Goal: Communication & Community: Answer question/provide support

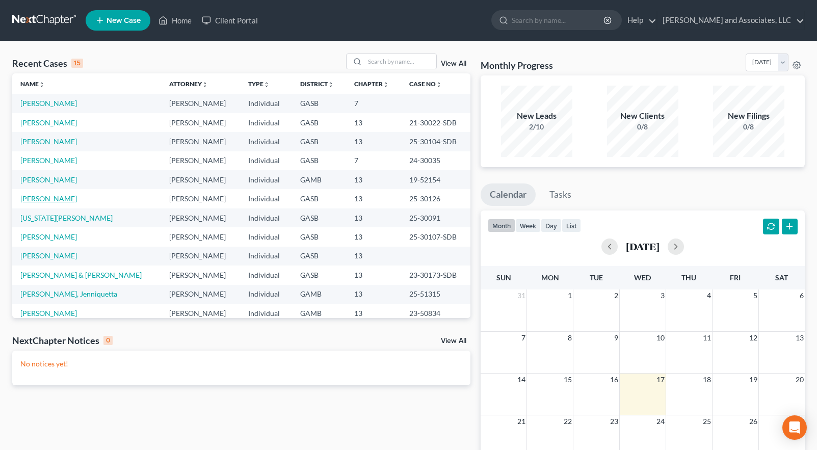
click at [59, 199] on link "[PERSON_NAME]" at bounding box center [48, 198] width 57 height 9
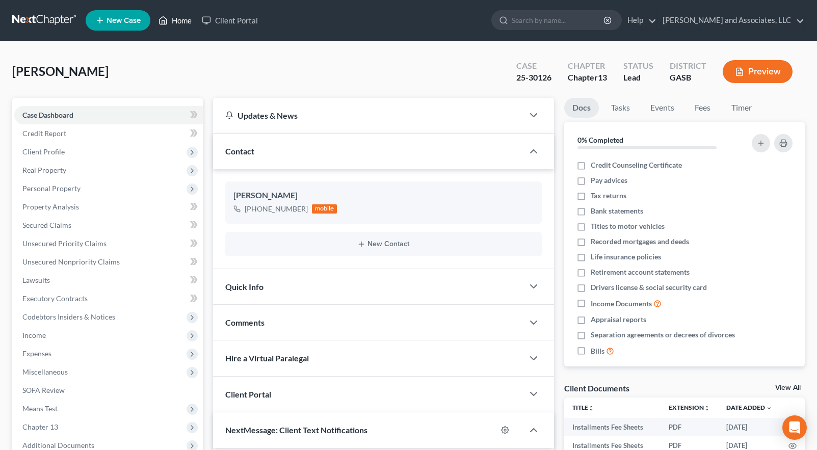
click at [182, 20] on link "Home" at bounding box center [174, 20] width 43 height 18
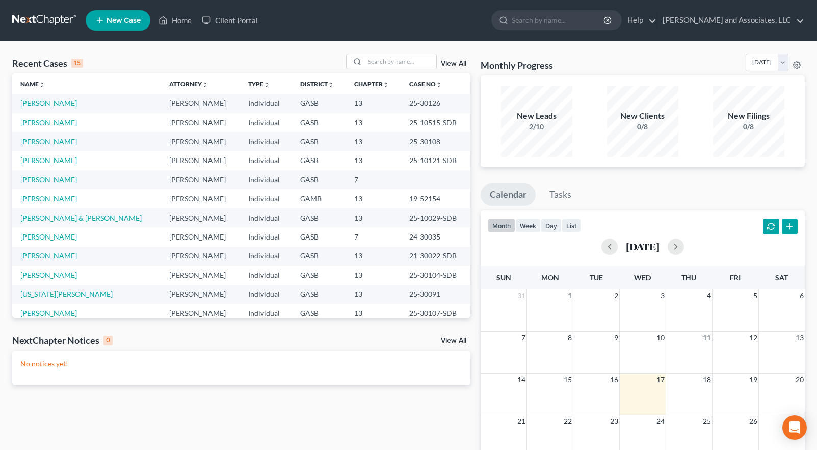
click at [70, 182] on link "[PERSON_NAME]" at bounding box center [48, 179] width 57 height 9
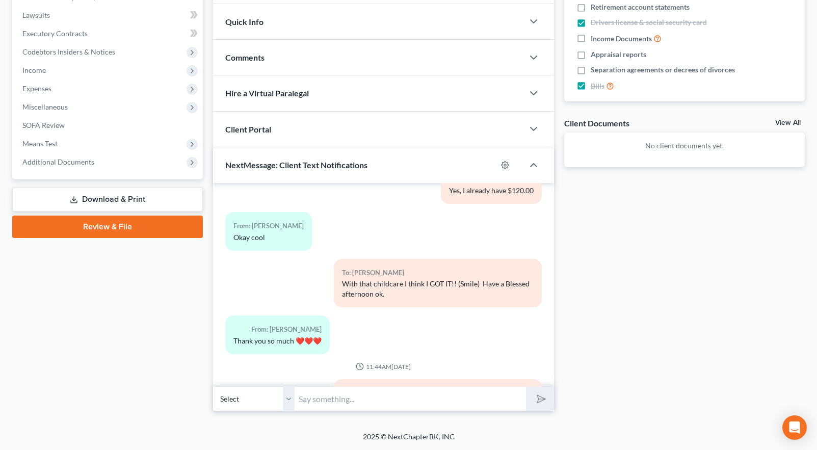
scroll to position [4942, 0]
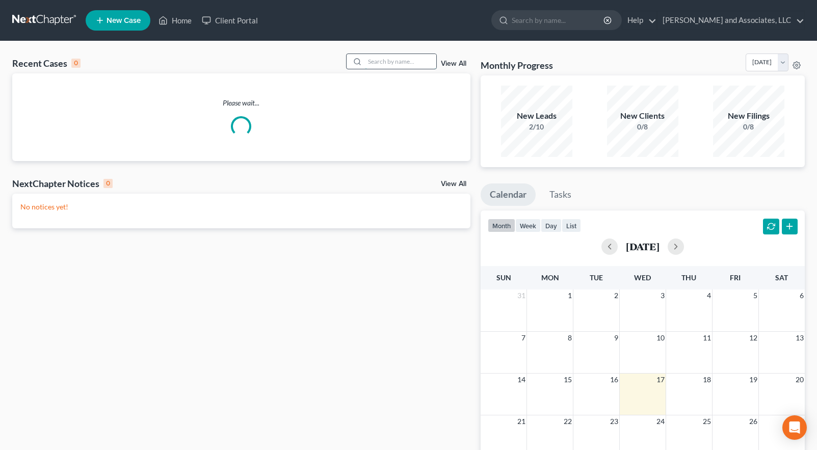
click at [371, 61] on input "search" at bounding box center [400, 61] width 71 height 15
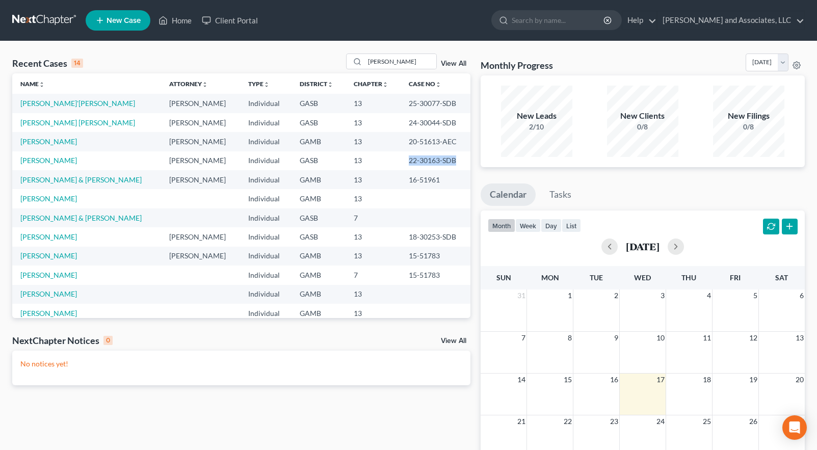
drag, startPoint x: 401, startPoint y: 160, endPoint x: 452, endPoint y: 157, distance: 51.6
click at [452, 157] on td "22-30163-SDB" at bounding box center [435, 160] width 69 height 19
copy td "22-30163-SDB"
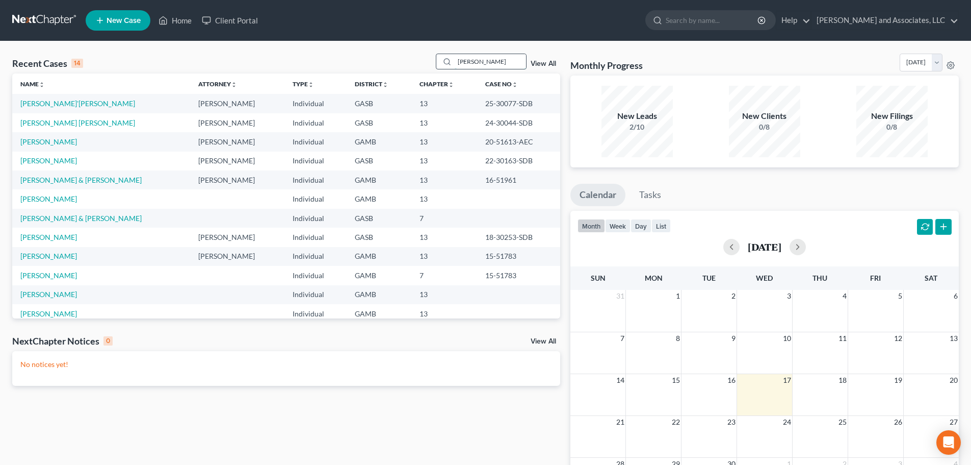
drag, startPoint x: 458, startPoint y: 59, endPoint x: 511, endPoint y: 59, distance: 52.5
click at [511, 59] on input "evans" at bounding box center [490, 61] width 71 height 15
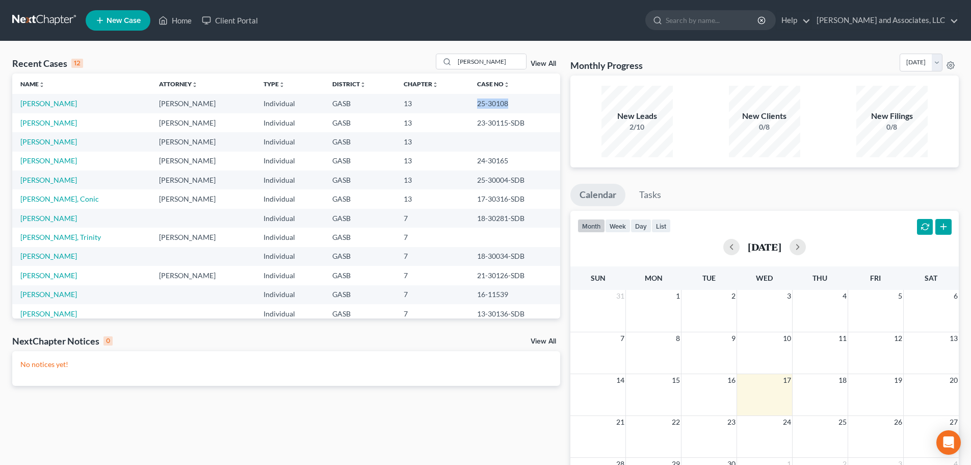
drag, startPoint x: 462, startPoint y: 100, endPoint x: 492, endPoint y: 99, distance: 29.6
click at [492, 99] on td "25-30108" at bounding box center [514, 103] width 91 height 19
copy td "25-30108"
drag, startPoint x: 480, startPoint y: 59, endPoint x: 390, endPoint y: 48, distance: 90.9
click at [390, 48] on div "Recent Cases 12 horne View All Name unfold_more expand_more expand_less Attorne…" at bounding box center [485, 305] width 971 height 529
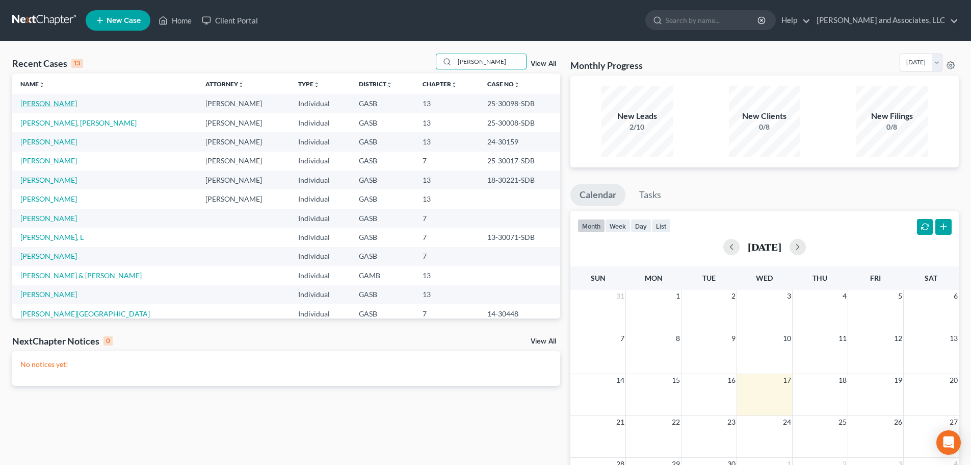
type input "stanley"
click at [31, 101] on link "Stanley, Brittney" at bounding box center [48, 103] width 57 height 9
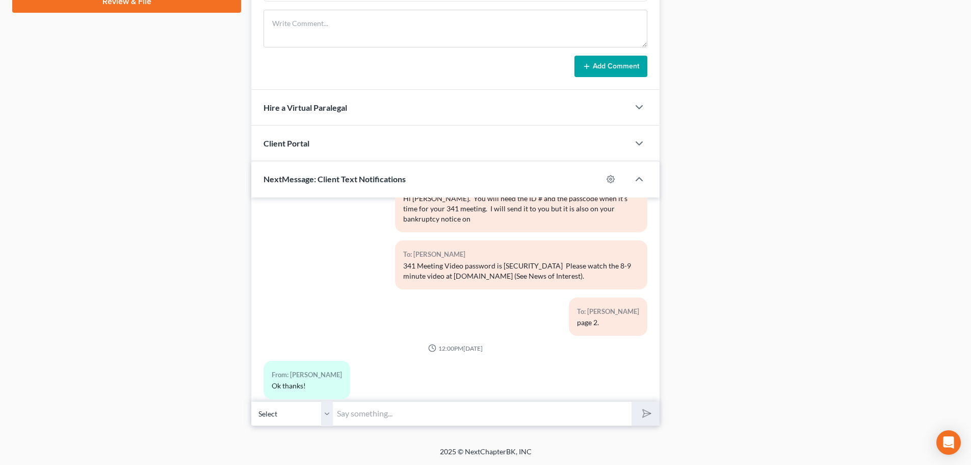
scroll to position [1240, 0]
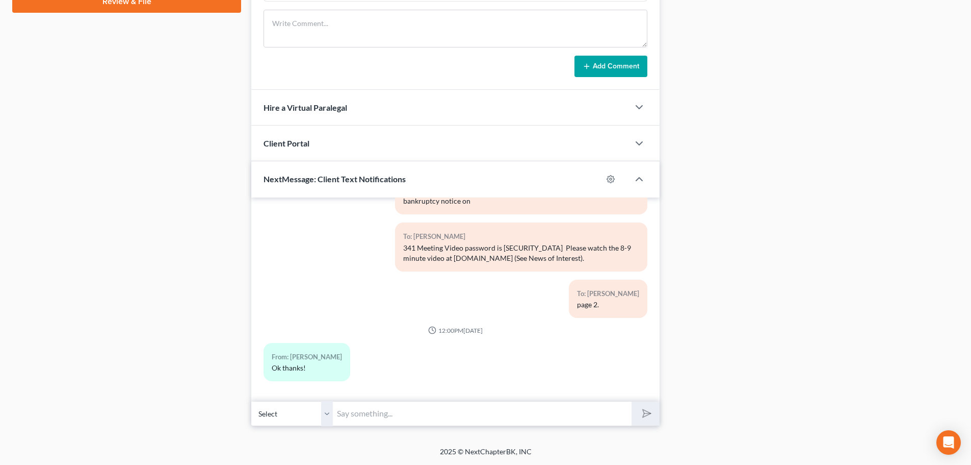
click at [371, 416] on input "text" at bounding box center [482, 413] width 299 height 25
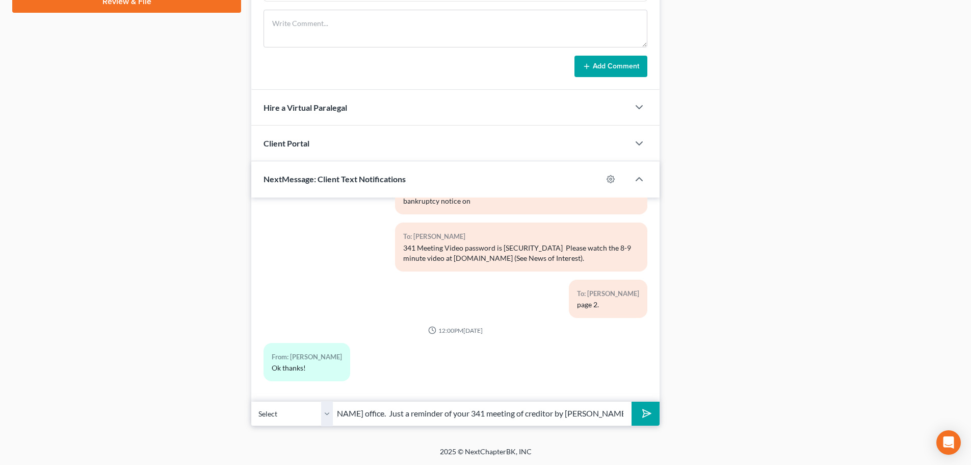
scroll to position [0, 254]
click at [583, 411] on input "Hi Ms. Stanley, this is Marshay from Attorney Walker's office. Just a reminder …" at bounding box center [482, 413] width 299 height 25
click at [615, 414] on input "Hi Ms. Stanley, this is Marshay from Attorney Walker's office. Just a reminder …" at bounding box center [482, 413] width 299 height 25
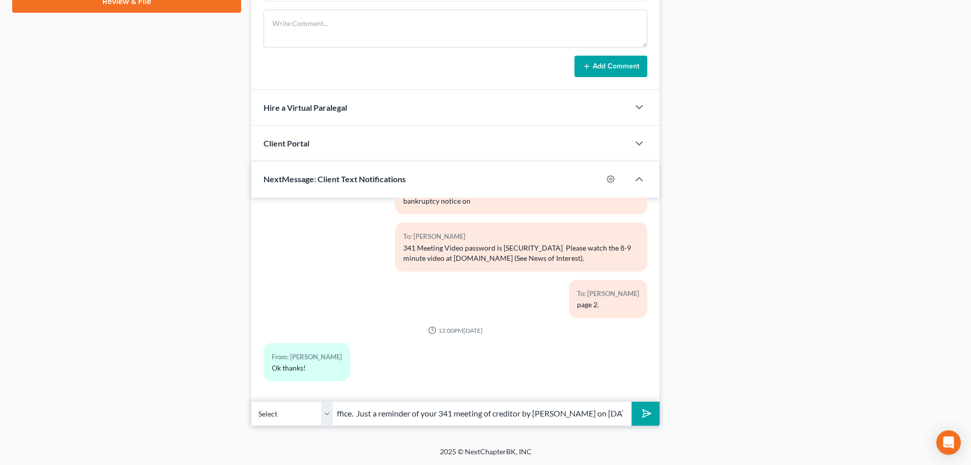
type input "Hi Ms. Stanley, this is Marshay from Attorney Walker's office. Just a reminder …"
click at [647, 411] on icon "submit" at bounding box center [645, 413] width 14 height 14
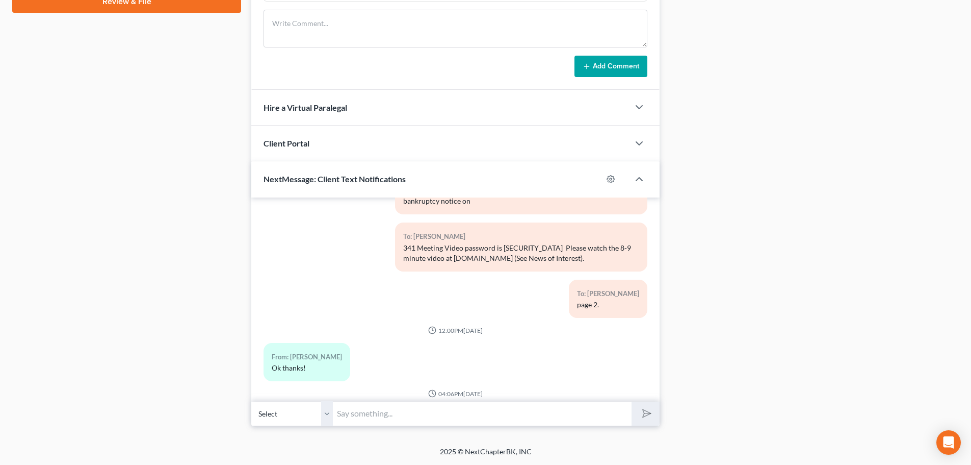
scroll to position [1324, 0]
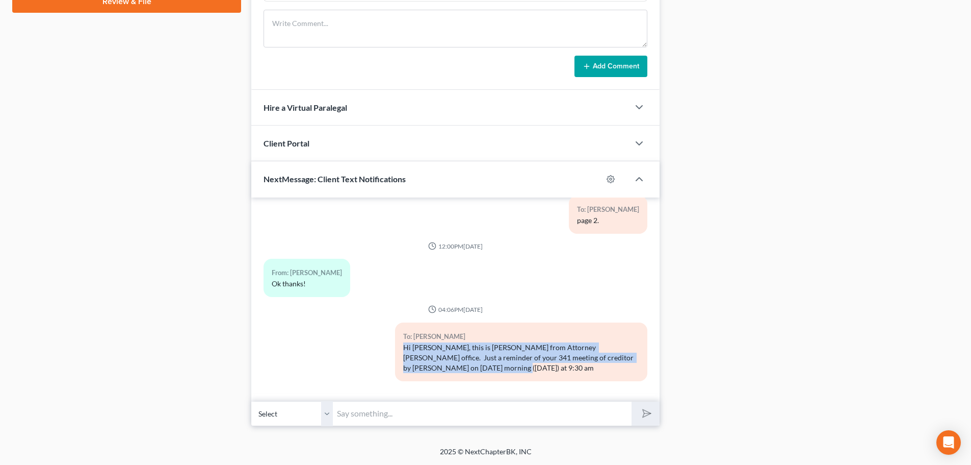
drag, startPoint x: 401, startPoint y: 347, endPoint x: 467, endPoint y: 368, distance: 69.2
click at [467, 368] on div "Hi Ms. Stanley, this is Marshay from Attorney Walker's office. Just a reminder …" at bounding box center [521, 357] width 236 height 31
copy div "Hi Ms. Stanley, this is Marshay from Attorney Walker's office. Just a reminder …"
click at [314, 360] on div "To: Brittney Stanley Hi Ms. Stanley, this is Marshay from Attorney Walker's off…" at bounding box center [456, 355] width 394 height 67
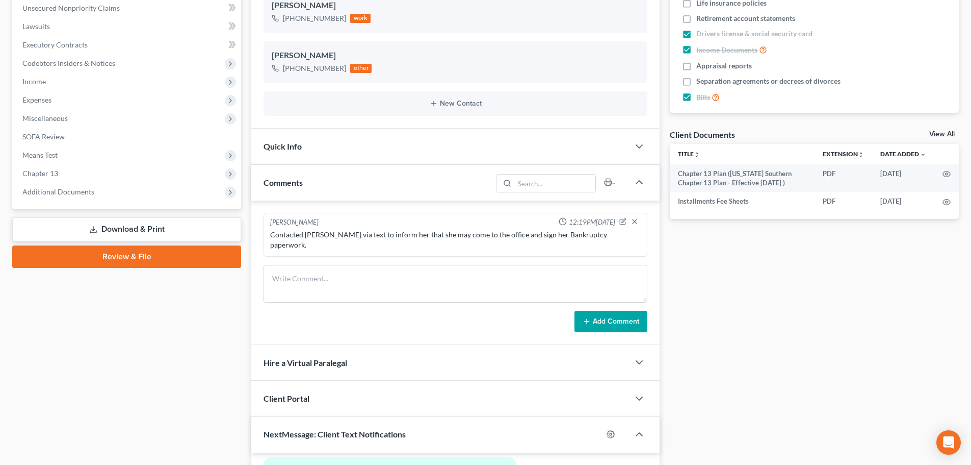
scroll to position [0, 0]
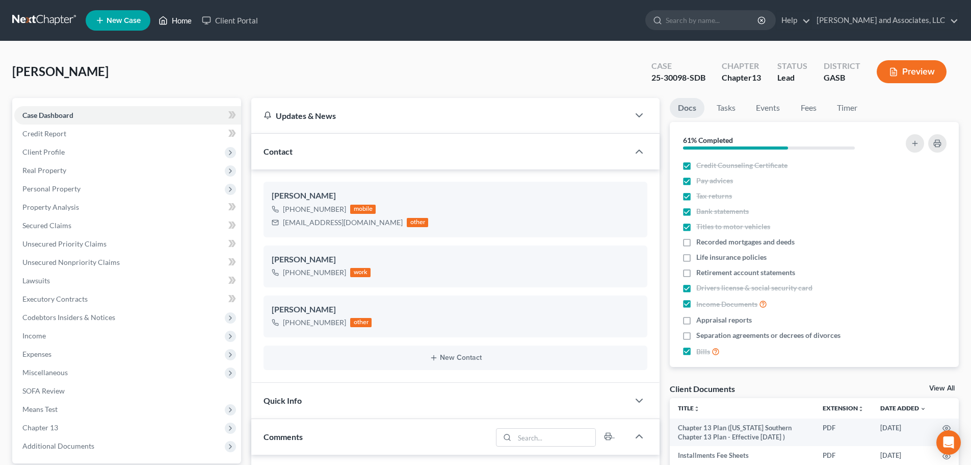
click at [181, 21] on link "Home" at bounding box center [174, 20] width 43 height 18
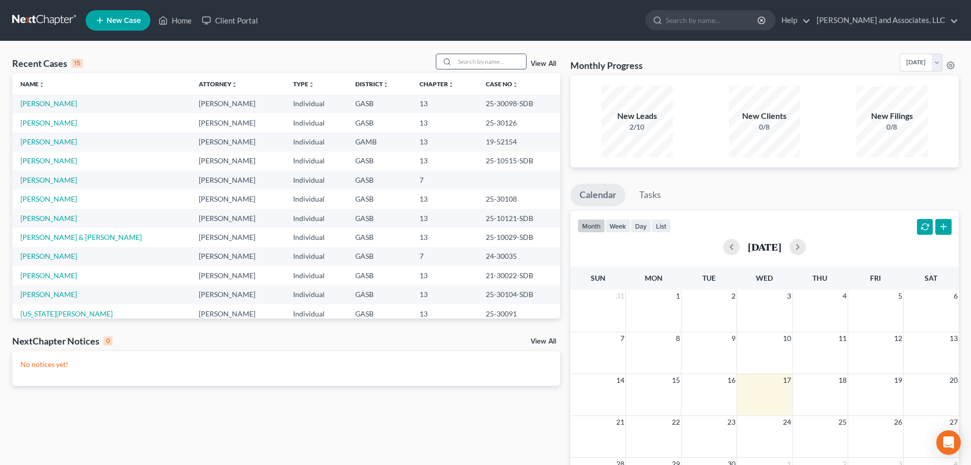
click at [467, 62] on input "search" at bounding box center [490, 61] width 71 height 15
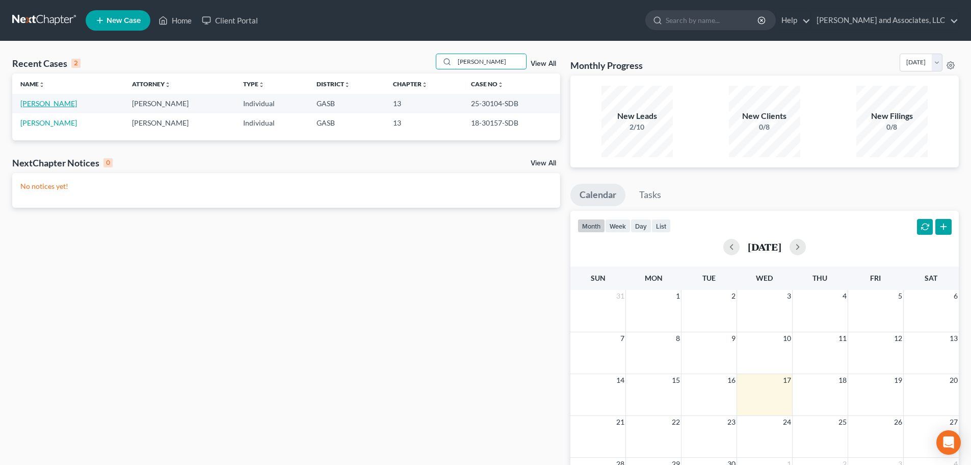
type input "Baskin"
drag, startPoint x: 57, startPoint y: 106, endPoint x: 74, endPoint y: 105, distance: 17.3
click at [57, 106] on link "[PERSON_NAME]" at bounding box center [48, 103] width 57 height 9
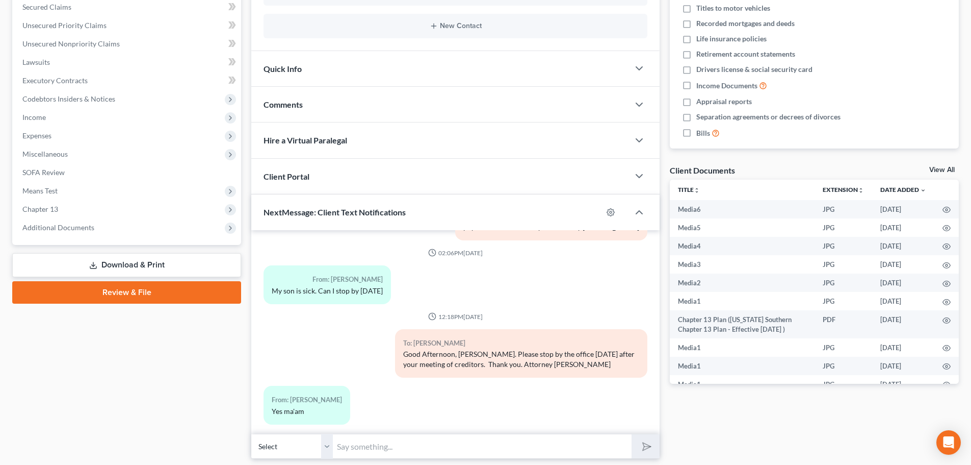
scroll to position [251, 0]
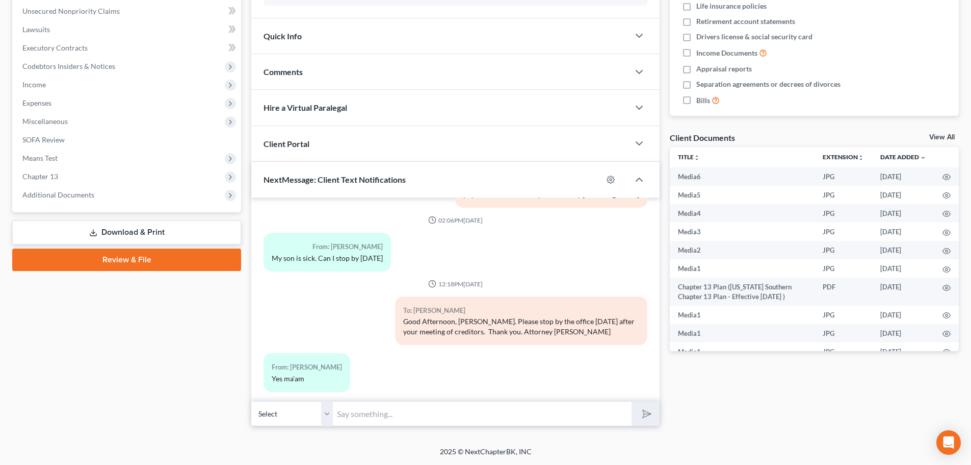
click at [392, 416] on input "text" at bounding box center [482, 413] width 299 height 25
paste input "Hi Ms. Stanley, this is Marshay from Attorney Walker's office. Just a reminder …"
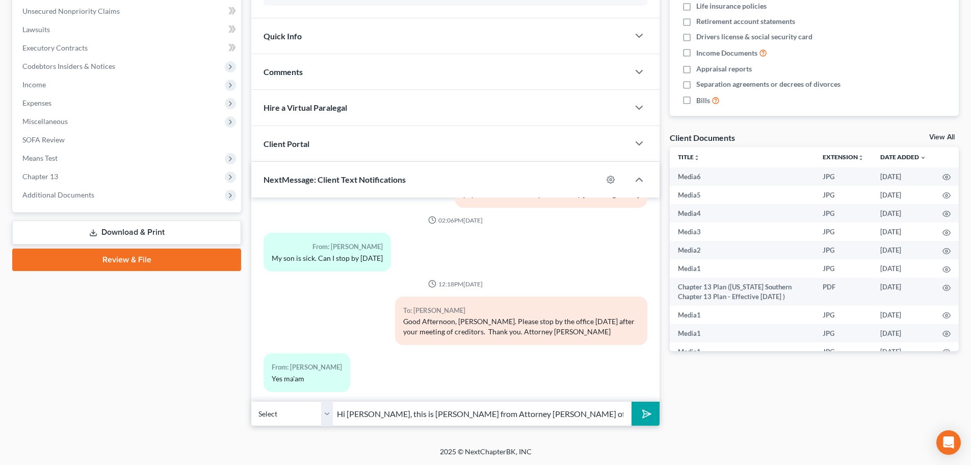
scroll to position [0, 287]
click at [381, 412] on input "Hi Ms. Stanley, this is Marshay from Attorney Walker's office. Just a reminder …" at bounding box center [482, 413] width 299 height 25
click at [613, 411] on input "Hi Ms. Baskin, this is Marshay from Attorney Walker's office. Just a reminder o…" at bounding box center [482, 413] width 299 height 25
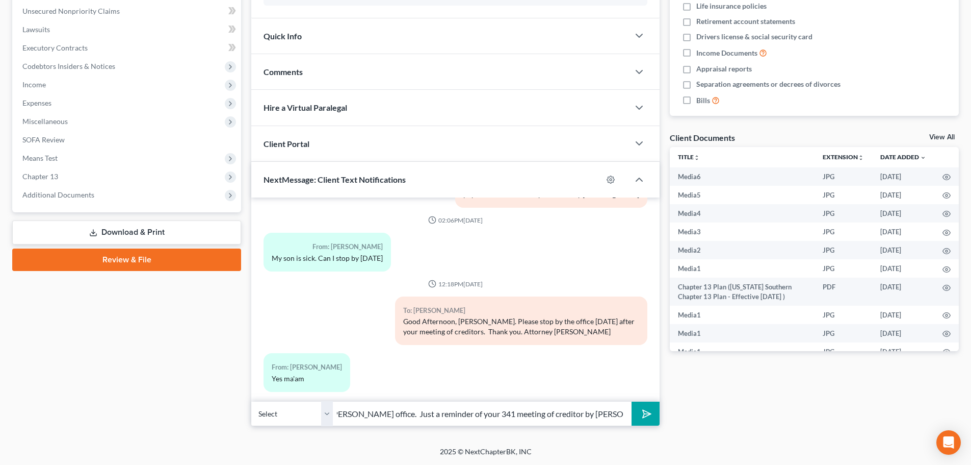
click at [498, 414] on input "Hi Ms. Baskin, this is Marshay from Attorney Walker's office. Just a reminder o…" at bounding box center [482, 413] width 299 height 25
click at [442, 414] on input "Hi Ms. Baskin, this is Marshay from Attorney Walker's office. Just a reminder o…" at bounding box center [482, 413] width 299 height 25
click at [624, 414] on input "Hi Ms. Baskin, this is Marshay from Attorney Walker's office. Just a reminder o…" at bounding box center [482, 413] width 299 height 25
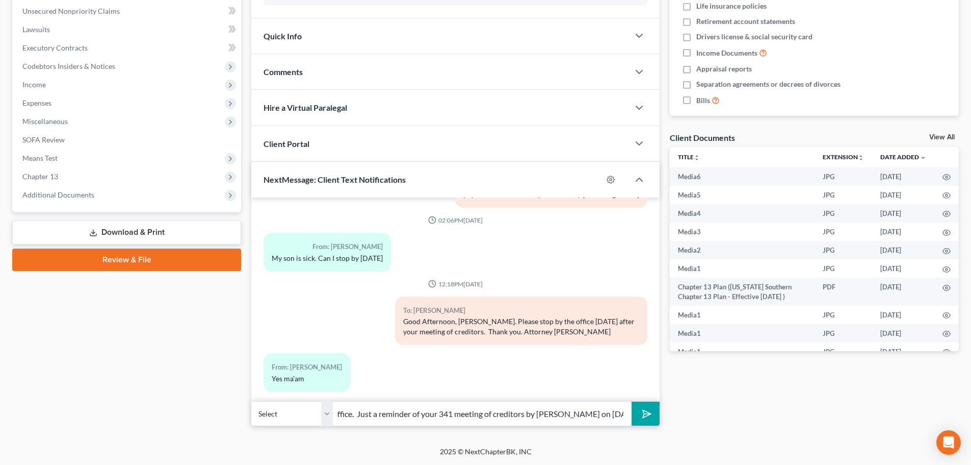
scroll to position [0, 292]
type input "Hi Ms. Baskin, this is Marshay from Attorney Walker's office. Just a reminder o…"
click at [646, 415] on icon "submit" at bounding box center [645, 413] width 14 height 14
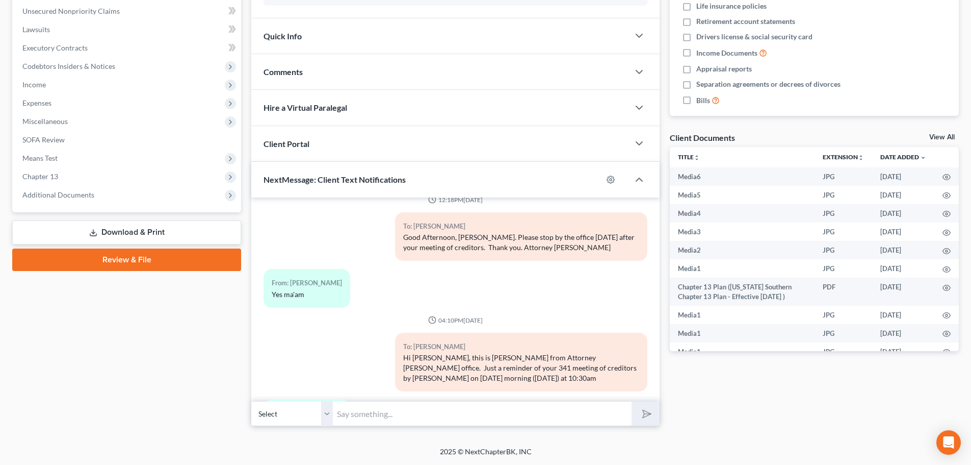
scroll to position [3063, 0]
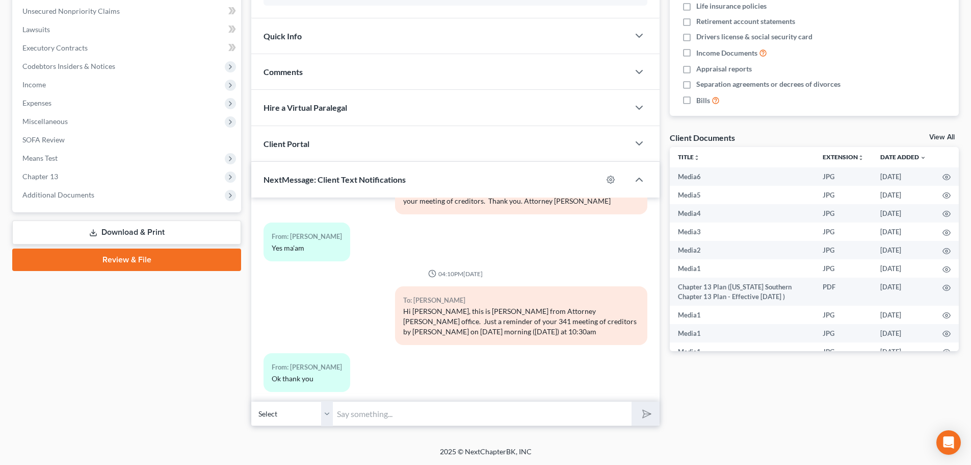
drag, startPoint x: 400, startPoint y: 298, endPoint x: 404, endPoint y: 304, distance: 6.6
click at [403, 306] on div "Hi Ms. Baskin, this is Marshay from Attorney Walker's office. Just a reminder o…" at bounding box center [521, 321] width 236 height 31
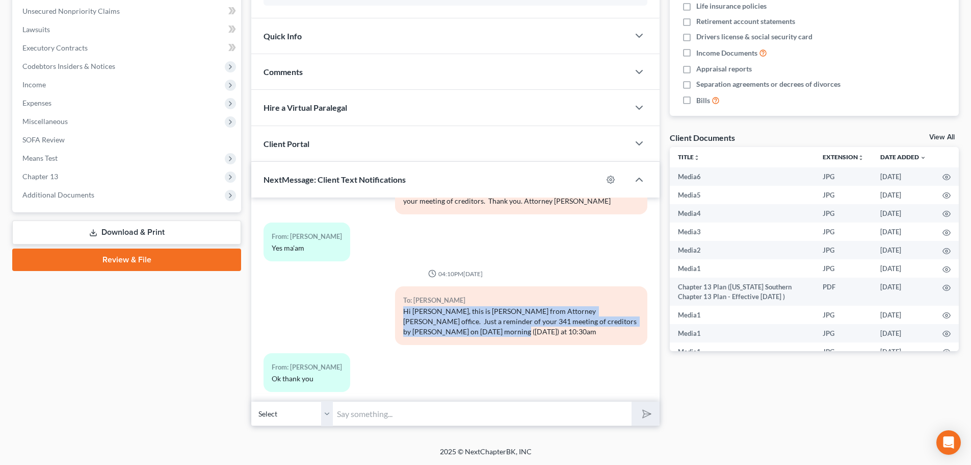
drag, startPoint x: 401, startPoint y: 298, endPoint x: 501, endPoint y: 321, distance: 102.9
click at [501, 321] on div "Hi Ms. Baskin, this is Marshay from Attorney Walker's office. Just a reminder o…" at bounding box center [521, 321] width 236 height 31
copy div "Hi Ms. Baskin, this is Marshay from Attorney Walker's office. Just a reminder o…"
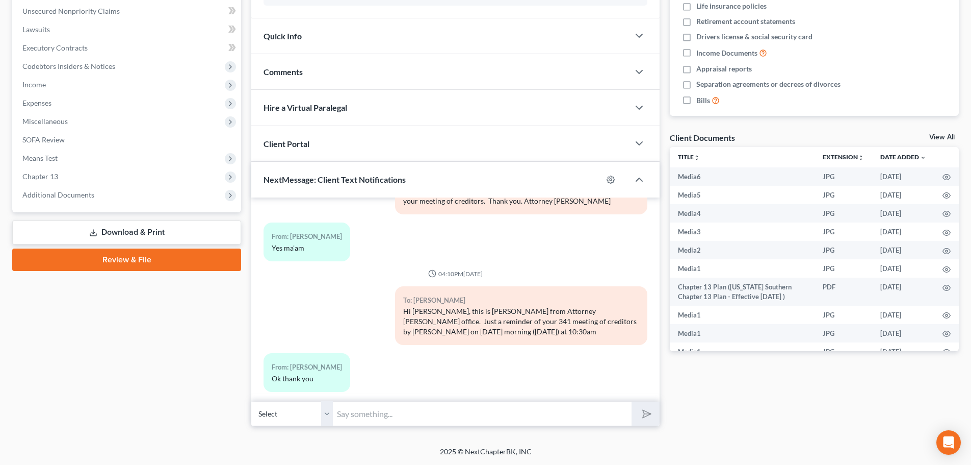
click at [495, 370] on div "From: Denise Baskin Ok thank you" at bounding box center [390, 376] width 263 height 46
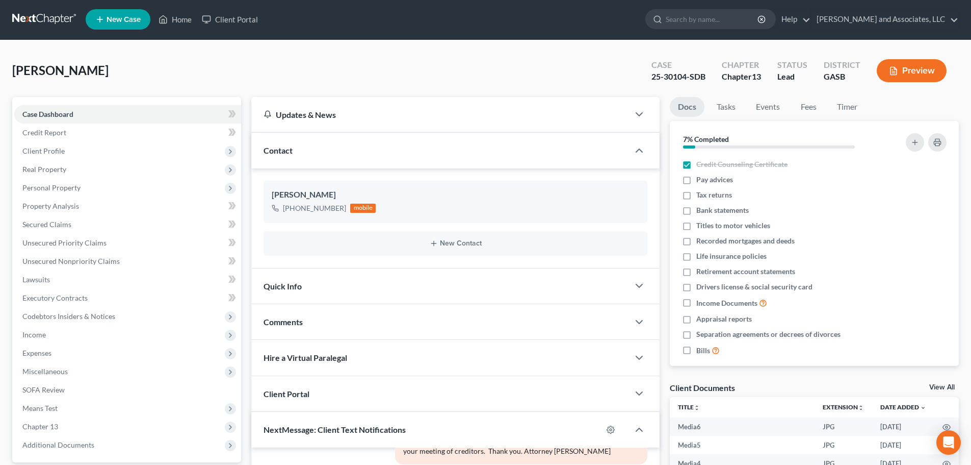
scroll to position [0, 0]
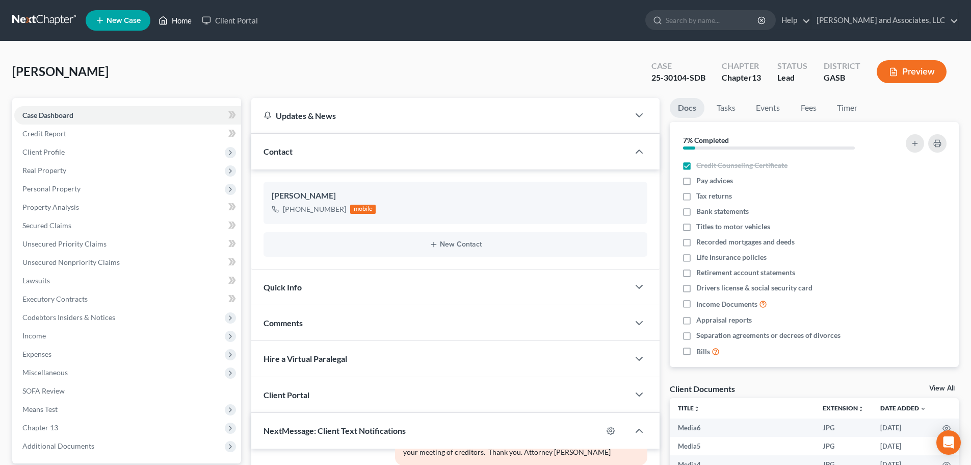
click at [179, 20] on link "Home" at bounding box center [174, 20] width 43 height 18
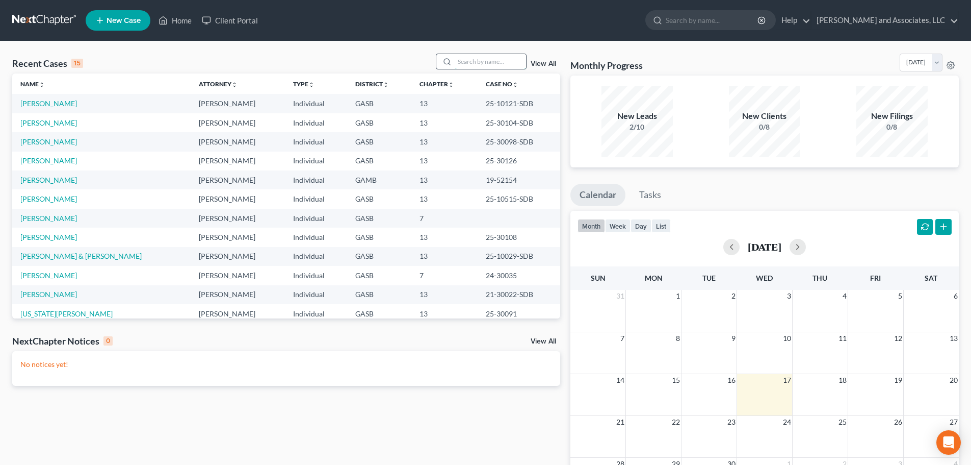
click at [475, 59] on input "search" at bounding box center [490, 61] width 71 height 15
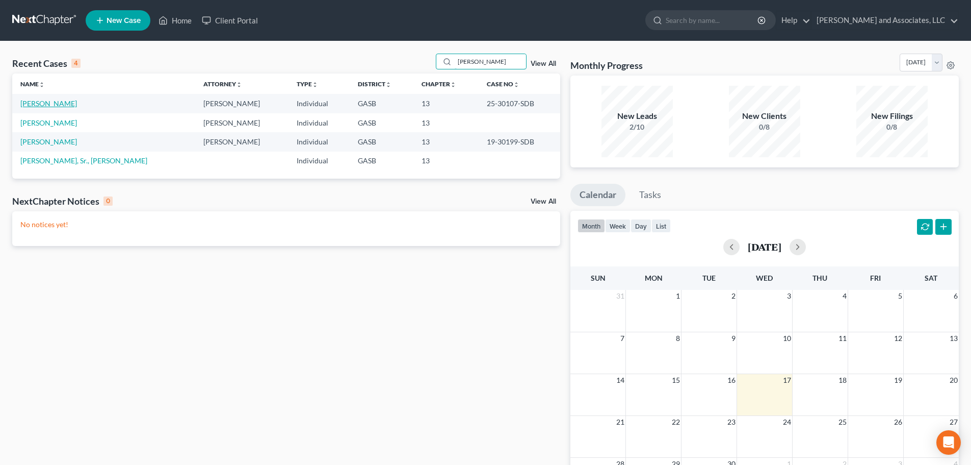
type input "linder"
click at [53, 104] on link "[PERSON_NAME]" at bounding box center [48, 103] width 57 height 9
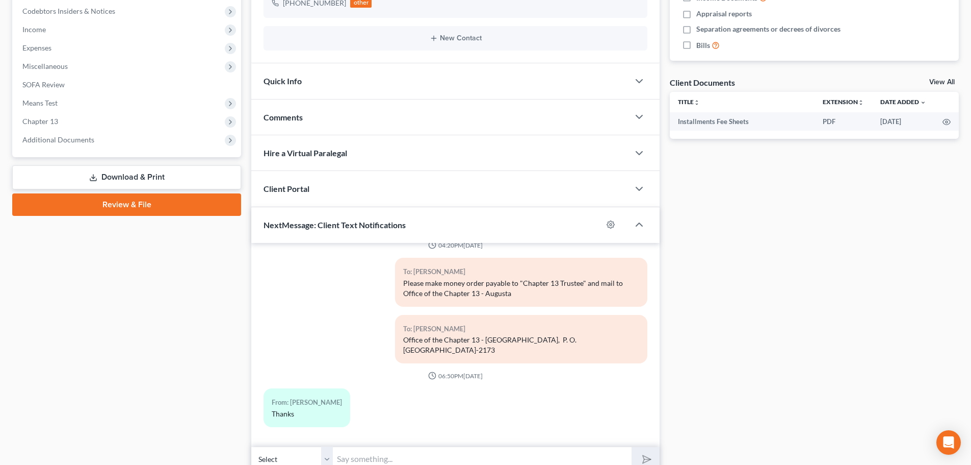
scroll to position [351, 0]
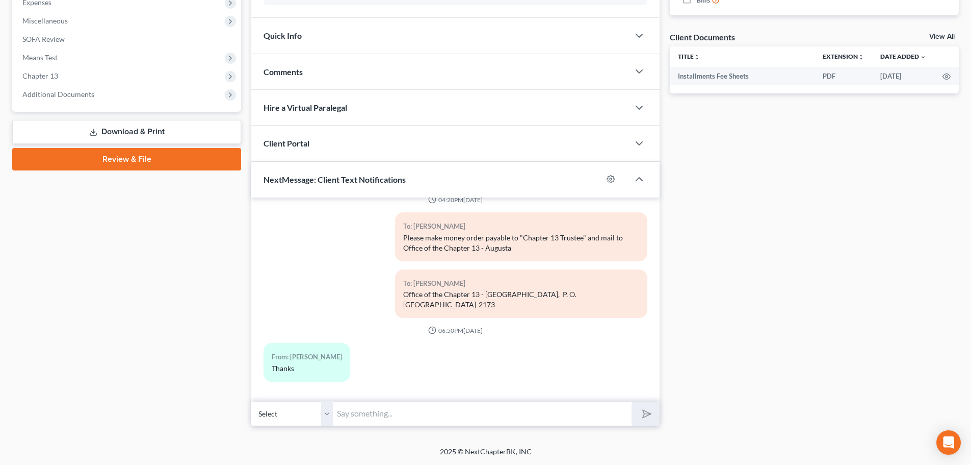
click at [349, 414] on input "text" at bounding box center [482, 413] width 299 height 25
paste input "Hi Ms. Baskin, this is Marshay from Attorney Walker's office. Just a reminder o…"
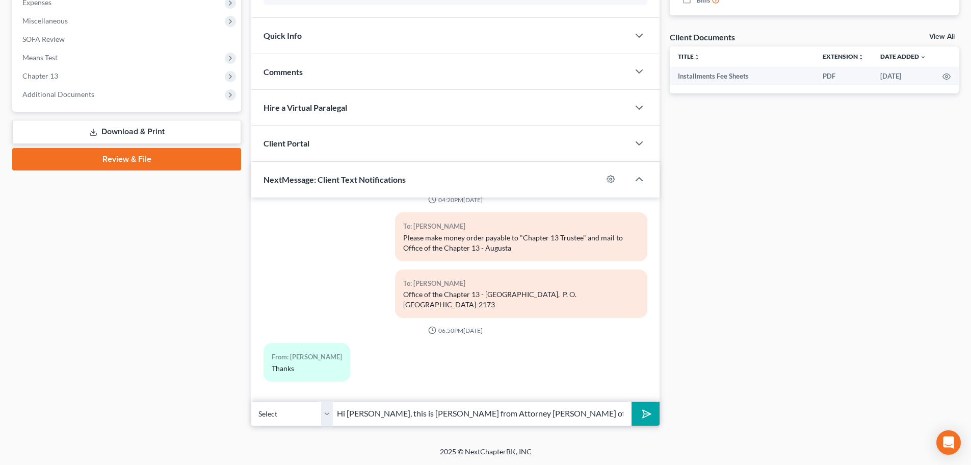
scroll to position [0, 292]
drag, startPoint x: 363, startPoint y: 413, endPoint x: 384, endPoint y: 404, distance: 23.1
click at [364, 414] on input "Hi Ms. Baskin, this is Marshay from Attorney Walker's office. Just a reminder o…" at bounding box center [482, 413] width 299 height 25
drag, startPoint x: 360, startPoint y: 411, endPoint x: 383, endPoint y: 414, distance: 23.0
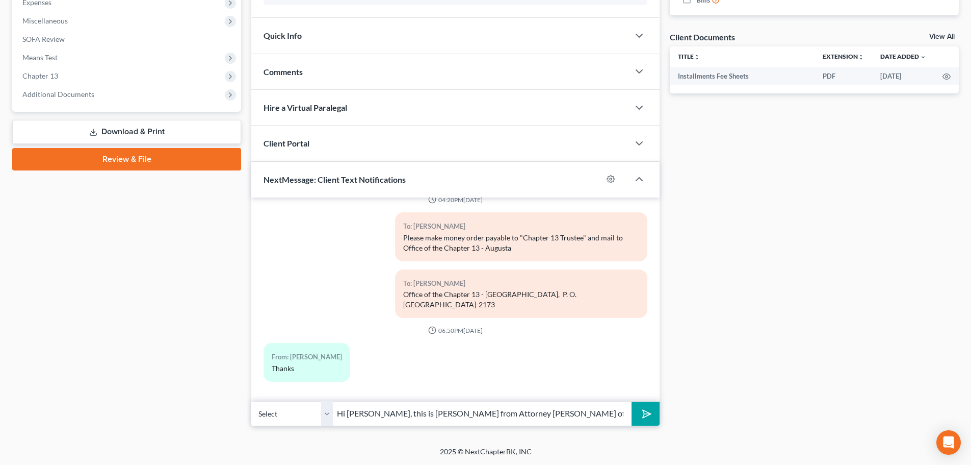
click at [383, 414] on input "Hi Mr. Baskin, this is Marshay from Attorney Walker's office. Just a reminder o…" at bounding box center [482, 413] width 299 height 25
type input "Hi Mr. Linder, this is Marshay from Attorney Walker's office. Just a reminder o…"
click at [650, 409] on icon "submit" at bounding box center [645, 413] width 10 height 10
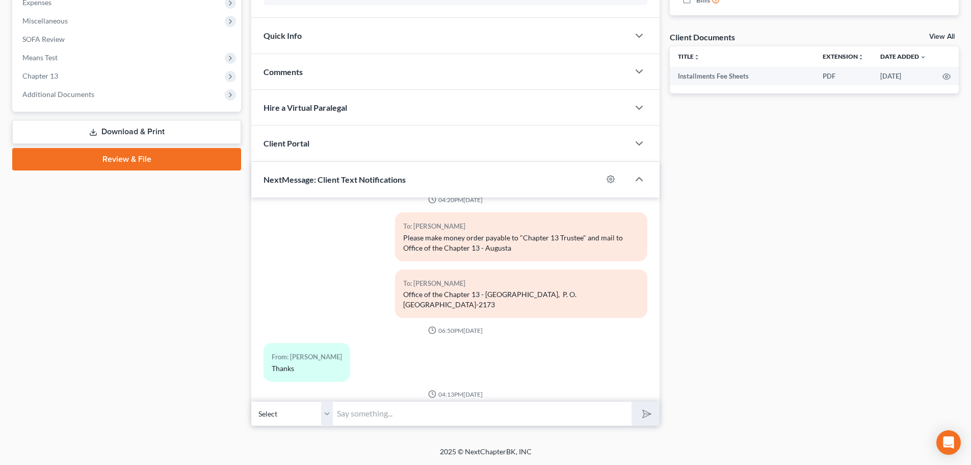
click at [415, 414] on input "text" at bounding box center [482, 413] width 299 height 25
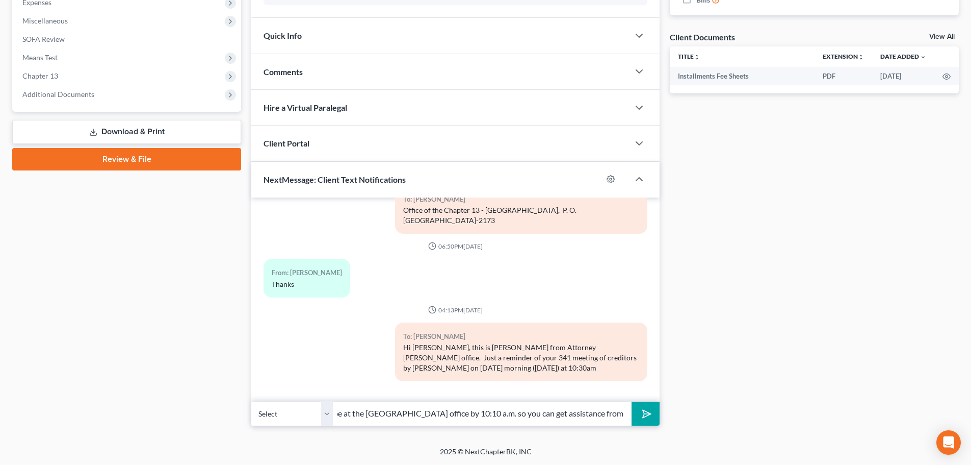
scroll to position [0, 143]
type input "Per Attorney Walker, please be at the Sandersville office by 10:10 a.m. so you …"
click at [646, 413] on icon "submit" at bounding box center [645, 413] width 14 height 14
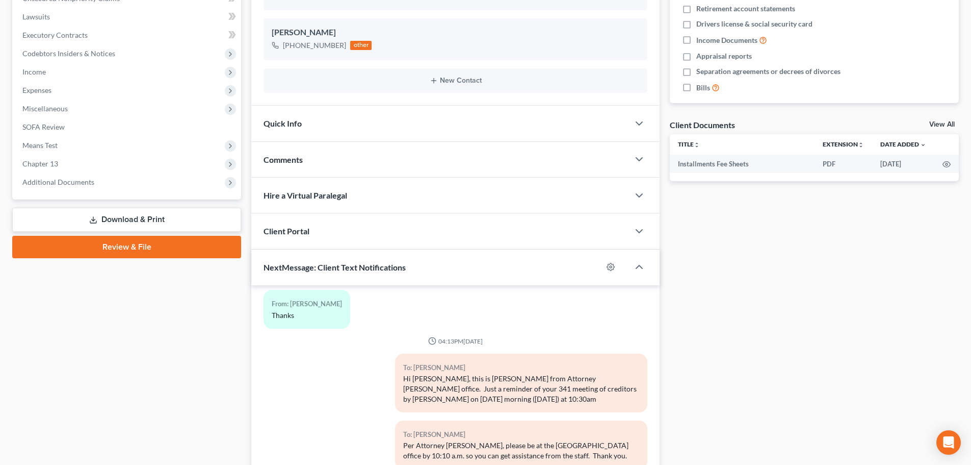
scroll to position [351, 0]
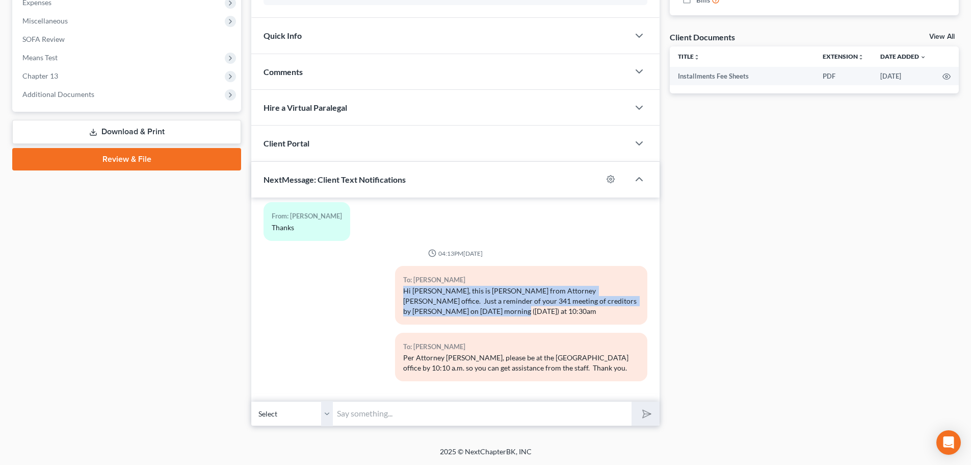
drag, startPoint x: 401, startPoint y: 289, endPoint x: 470, endPoint y: 313, distance: 72.9
click at [470, 313] on div "Hi Mr. Linder, this is Marshay from Attorney Walker's office. Just a reminder o…" at bounding box center [521, 301] width 236 height 31
copy div "Hi Mr. Linder, this is Marshay from Attorney Walker's office. Just a reminder o…"
click at [340, 320] on div "To: Willie Linder Hi Mr. Linder, this is Marshay from Attorney Walker's office.…" at bounding box center [456, 299] width 394 height 67
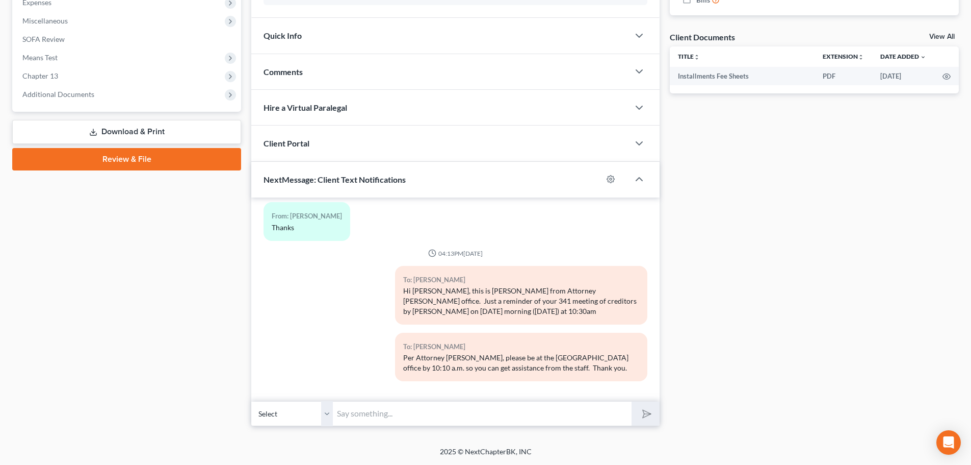
click at [344, 359] on div "To: Willie Linder Per Attorney Walker, please be at the Sandersville office by …" at bounding box center [456, 360] width 394 height 57
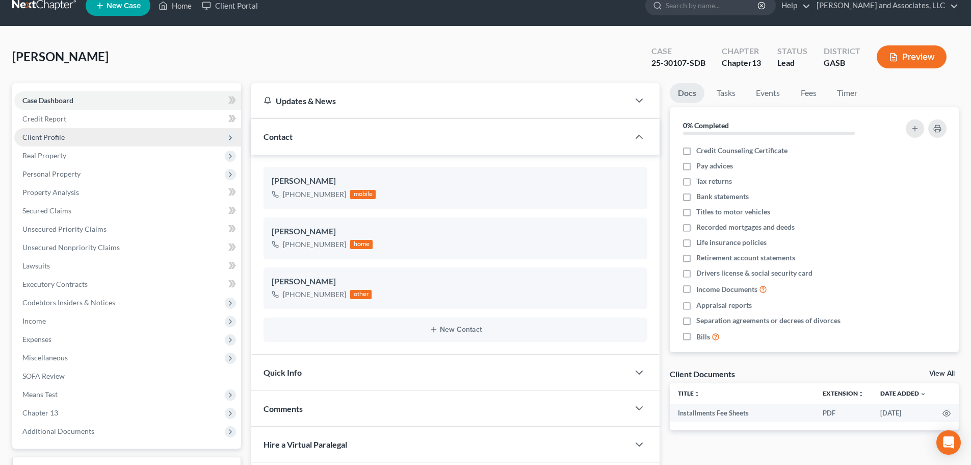
scroll to position [0, 0]
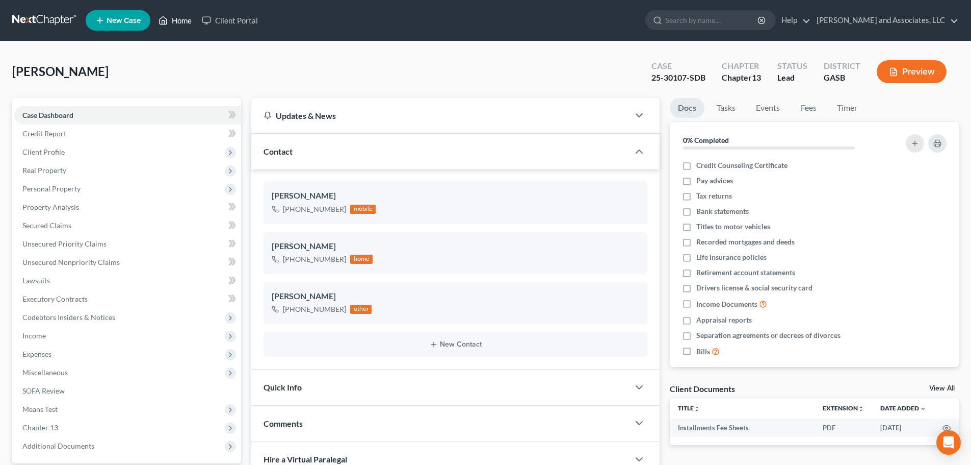
drag, startPoint x: 183, startPoint y: 21, endPoint x: 189, endPoint y: 29, distance: 10.5
click at [183, 21] on link "Home" at bounding box center [174, 20] width 43 height 18
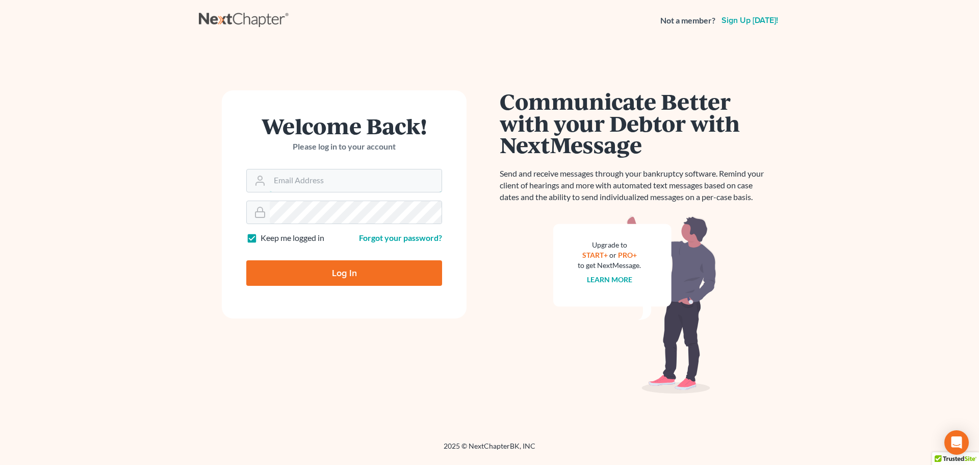
type input "[EMAIL_ADDRESS][DOMAIN_NAME]"
click at [359, 272] on input "Log In" at bounding box center [344, 272] width 196 height 25
type input "Thinking..."
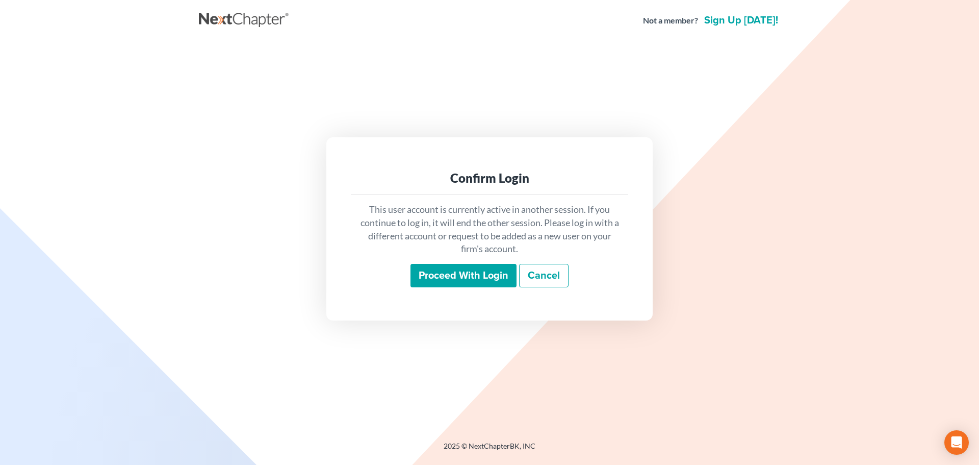
click at [460, 273] on input "Proceed with login" at bounding box center [463, 275] width 106 height 23
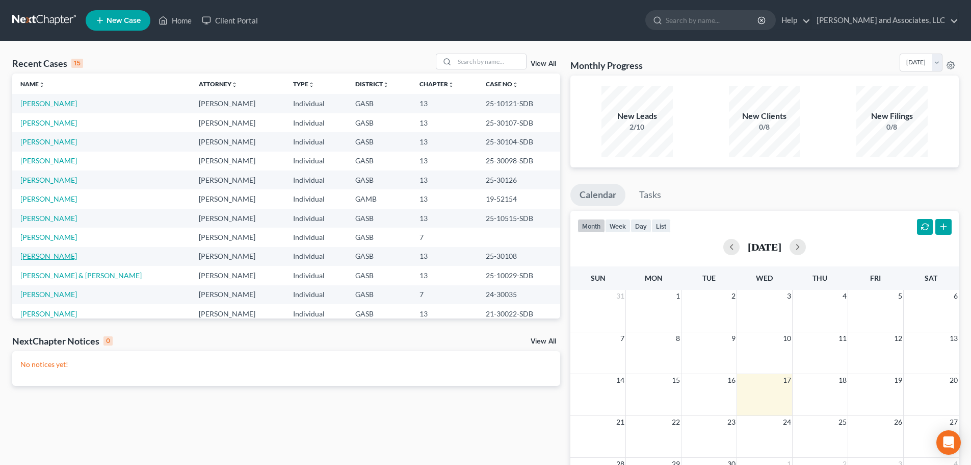
click at [57, 256] on link "[PERSON_NAME]" at bounding box center [48, 255] width 57 height 9
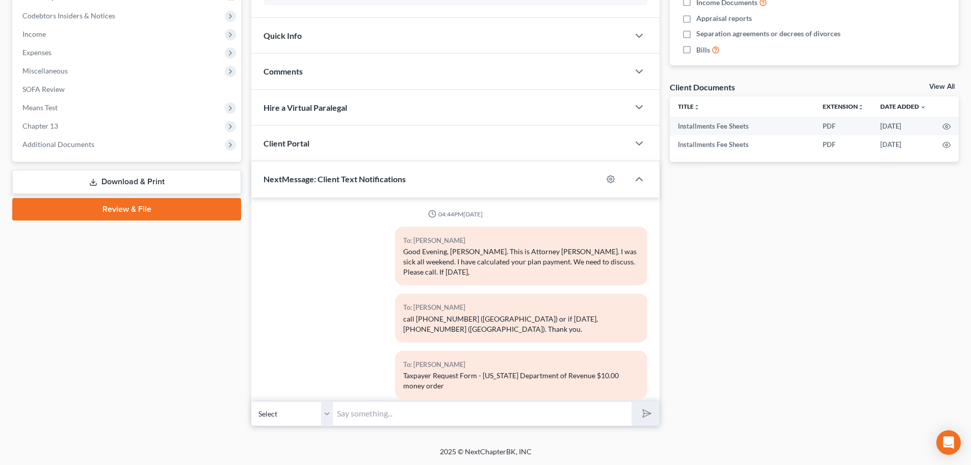
scroll to position [2321, 0]
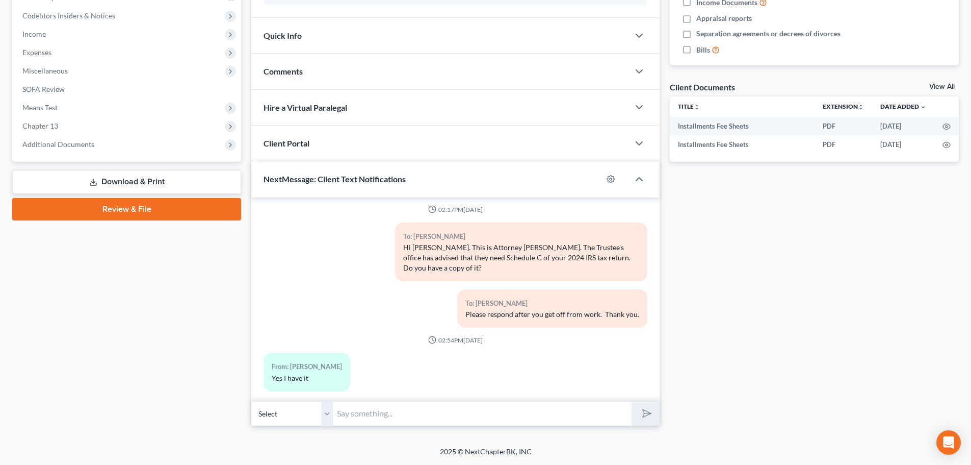
click at [412, 412] on input "text" at bounding box center [482, 413] width 299 height 25
paste input "Hi Mr. Linder, this is Marshay from Attorney Walker's office. Just a reminder o…"
click at [442, 415] on input "Hi Mr. Linder, this is Marshay from Attorney Walker's office. Just a reminder o…" at bounding box center [482, 413] width 299 height 25
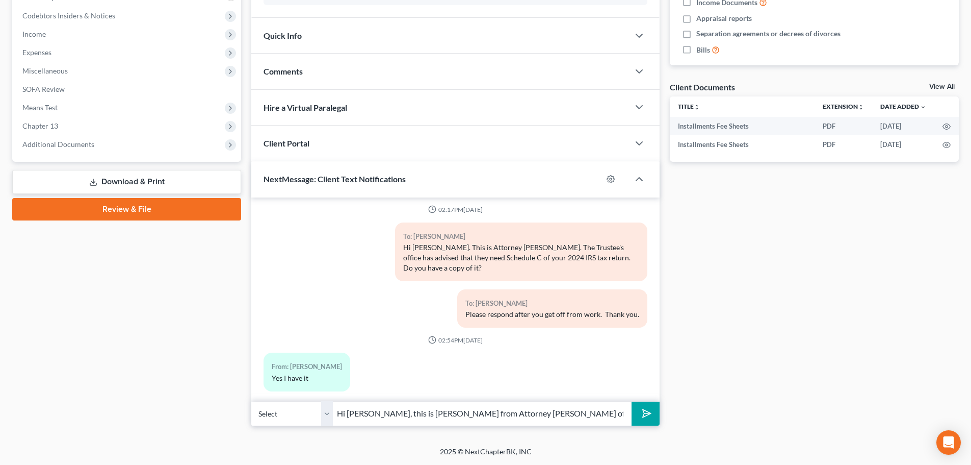
click at [526, 411] on input "Hi Mr. Horne, this is Marshay from Attorney Walker's office. Just a reminder of…" at bounding box center [482, 413] width 299 height 25
type input "Hi Mr. Horne, this is Marshay from Attorney Walker's office. Just a reminder of…"
click at [643, 412] on icon "submit" at bounding box center [645, 413] width 14 height 14
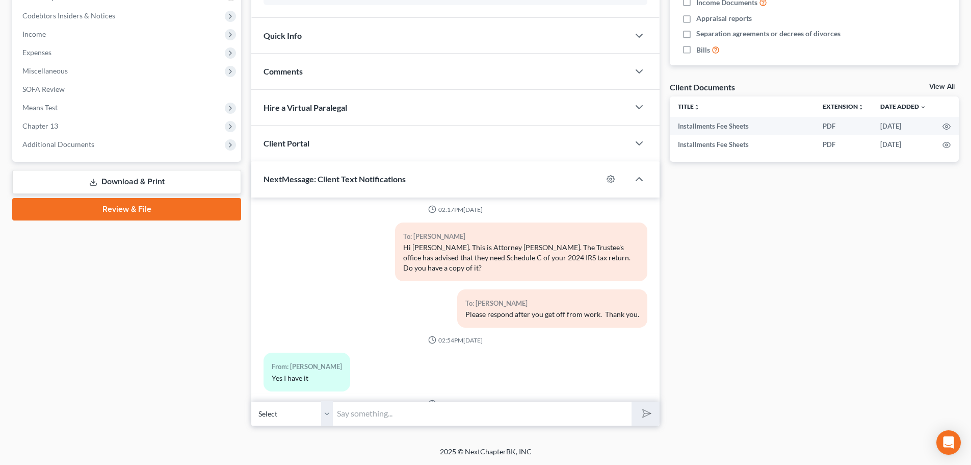
scroll to position [2405, 0]
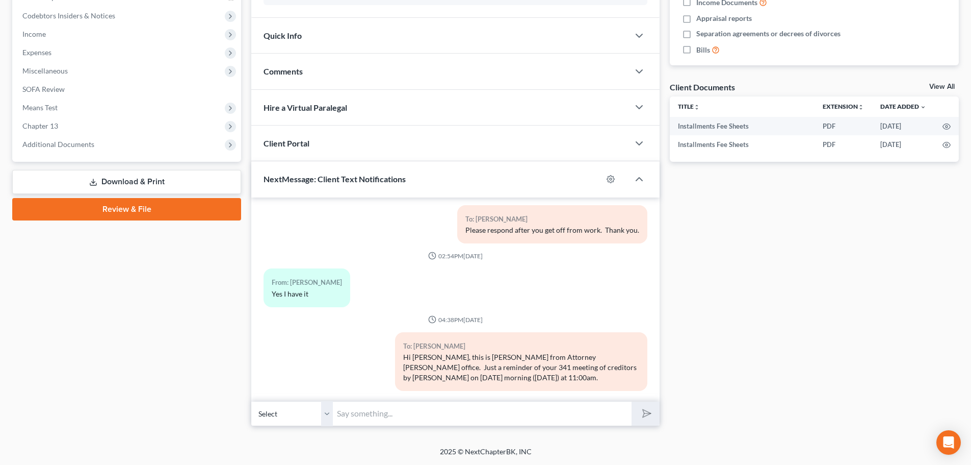
click at [390, 415] on input "text" at bounding box center [482, 413] width 299 height 25
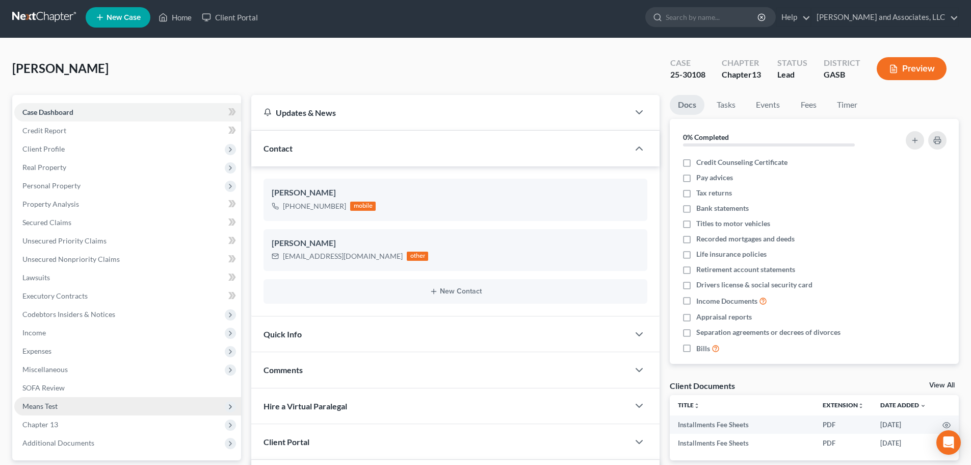
scroll to position [0, 0]
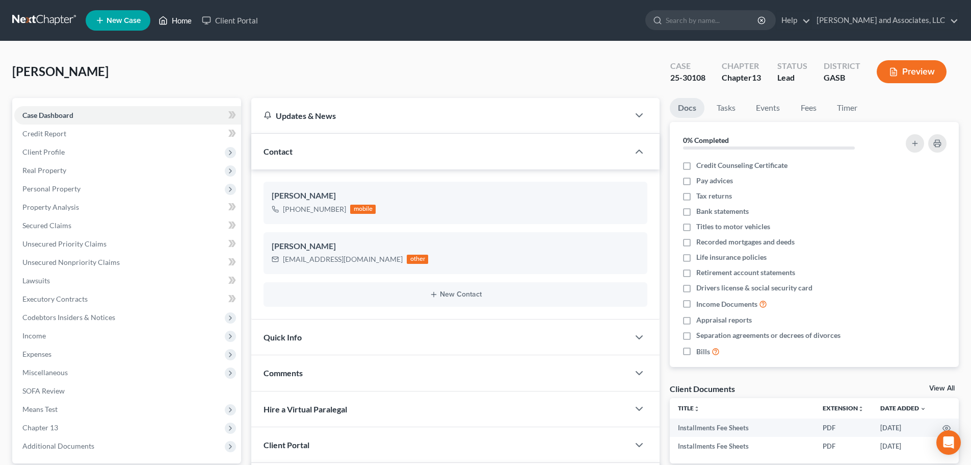
click at [180, 19] on link "Home" at bounding box center [174, 20] width 43 height 18
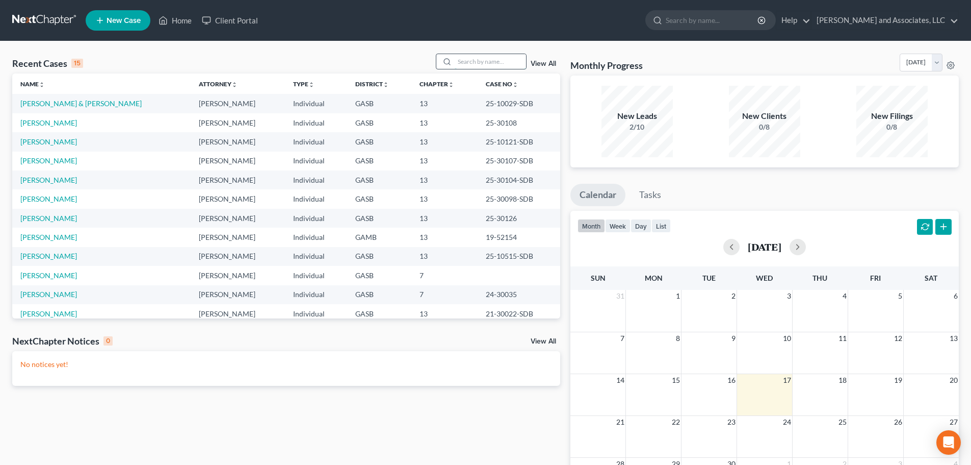
click at [461, 58] on input "search" at bounding box center [490, 61] width 71 height 15
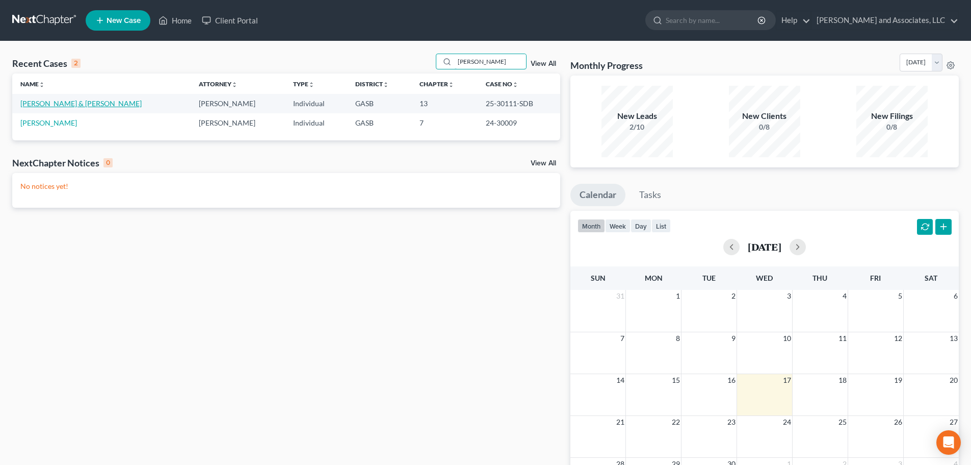
type input "Fisher"
click at [81, 105] on link "Fisher, Daniel & Brittiany" at bounding box center [80, 103] width 121 height 9
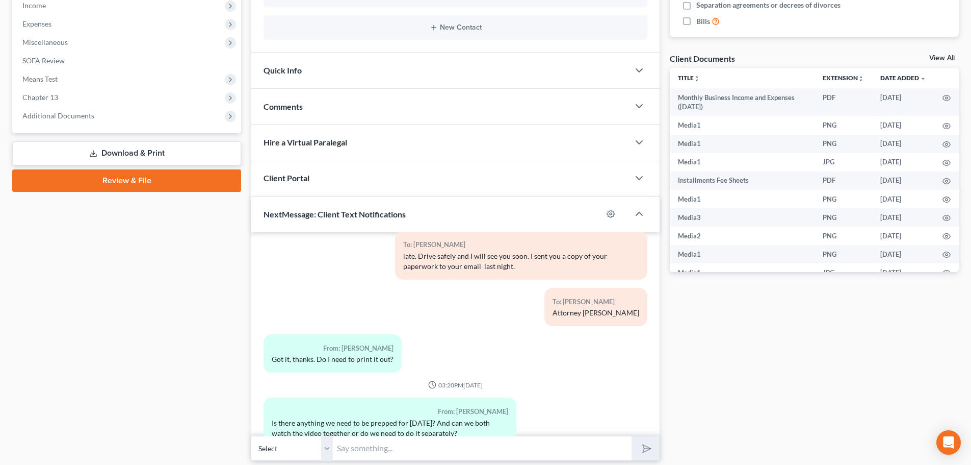
scroll to position [365, 0]
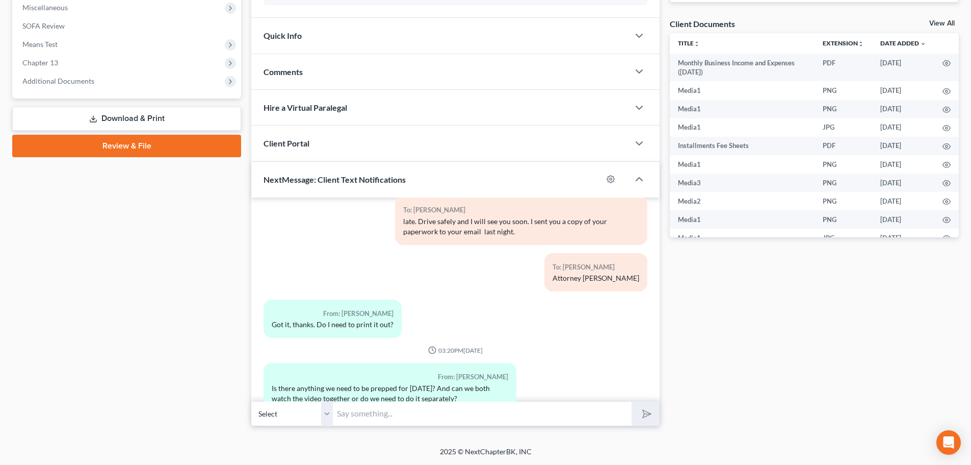
click at [357, 412] on input "text" at bounding box center [482, 413] width 299 height 25
click at [345, 412] on input "text" at bounding box center [482, 413] width 299 height 25
type input "H"
click at [327, 412] on select "Select +1 (478) 279-1632 - Brittiany Fisher +1 (478) 595-5149 - Daniel Fisher I…" at bounding box center [292, 413] width 82 height 25
click at [251, 401] on select "Select +1 (478) 279-1632 - Brittiany Fisher +1 (478) 595-5149 - Daniel Fisher I…" at bounding box center [292, 413] width 82 height 25
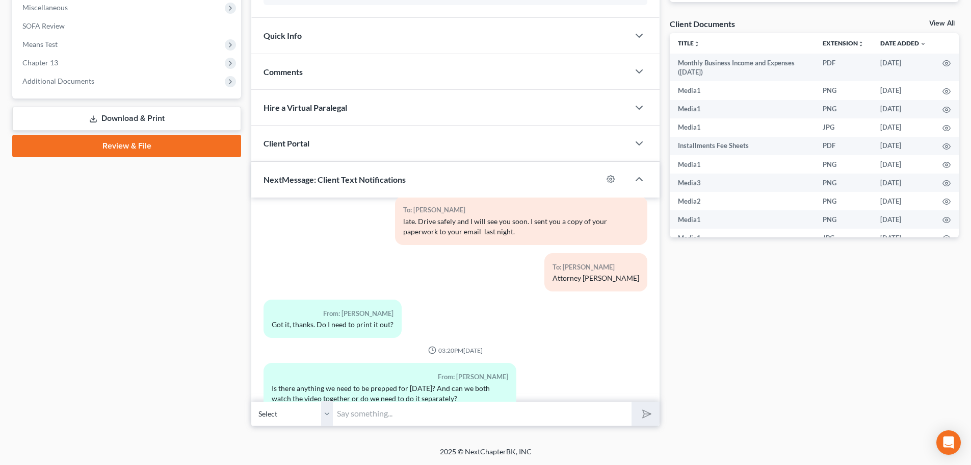
click at [342, 414] on input "text" at bounding box center [482, 413] width 299 height 25
drag, startPoint x: 402, startPoint y: 414, endPoint x: 631, endPoint y: 414, distance: 228.4
click at [631, 414] on input "Hello Mrs. Fisher, your bankruptcy case number is 25-30111-SDB." at bounding box center [482, 413] width 299 height 25
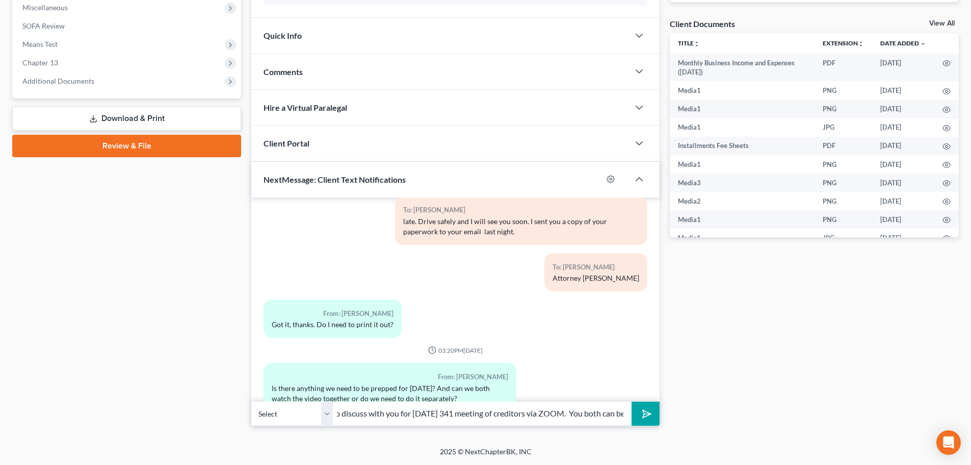
scroll to position [0, 271]
type input "Hello Mrs. Fisher, there is nothing Attorney Walker needs to discuss with you f…"
click at [651, 412] on icon "submit" at bounding box center [645, 413] width 14 height 14
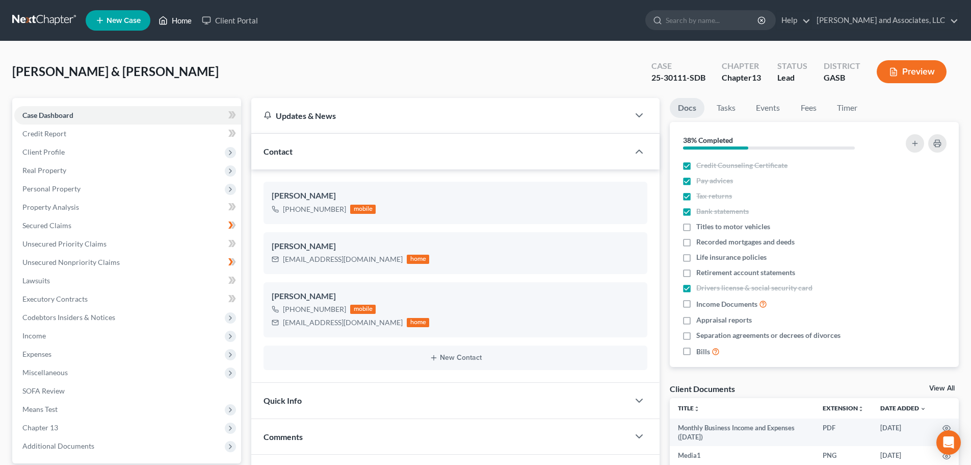
click at [176, 18] on link "Home" at bounding box center [174, 20] width 43 height 18
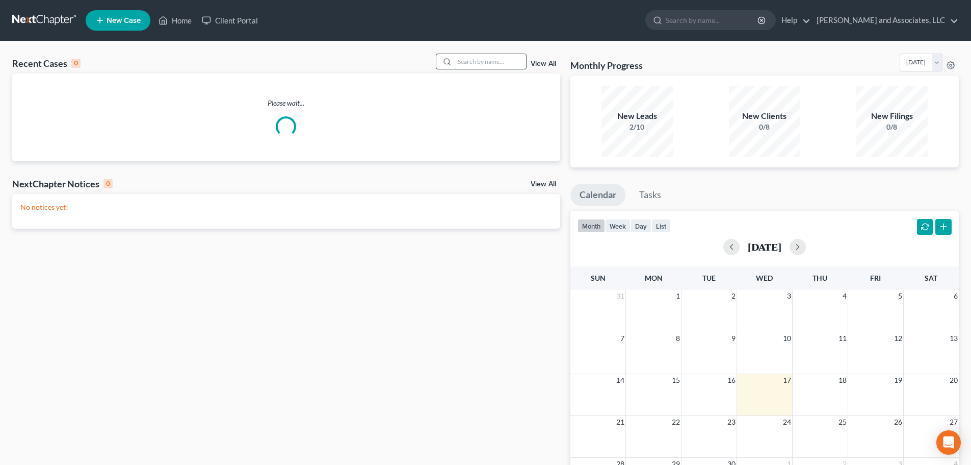
click at [481, 61] on input "search" at bounding box center [490, 61] width 71 height 15
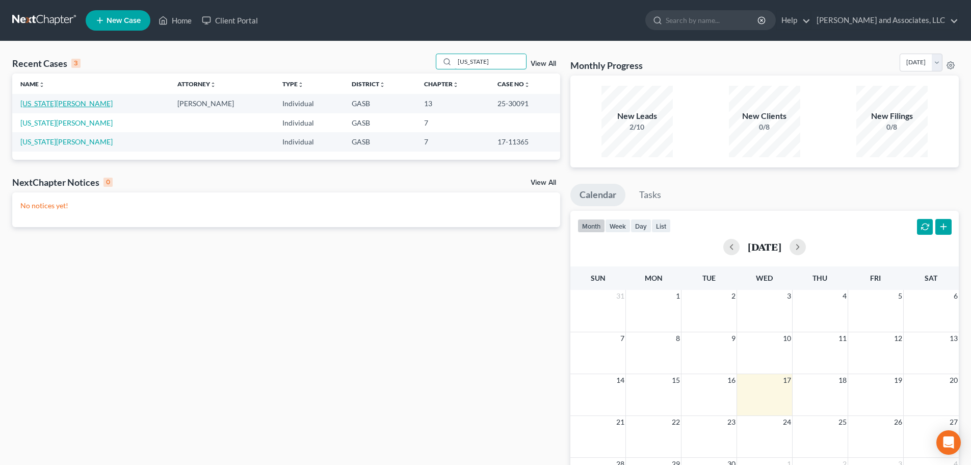
type input "washington"
click at [55, 104] on link "[US_STATE][PERSON_NAME]" at bounding box center [66, 103] width 92 height 9
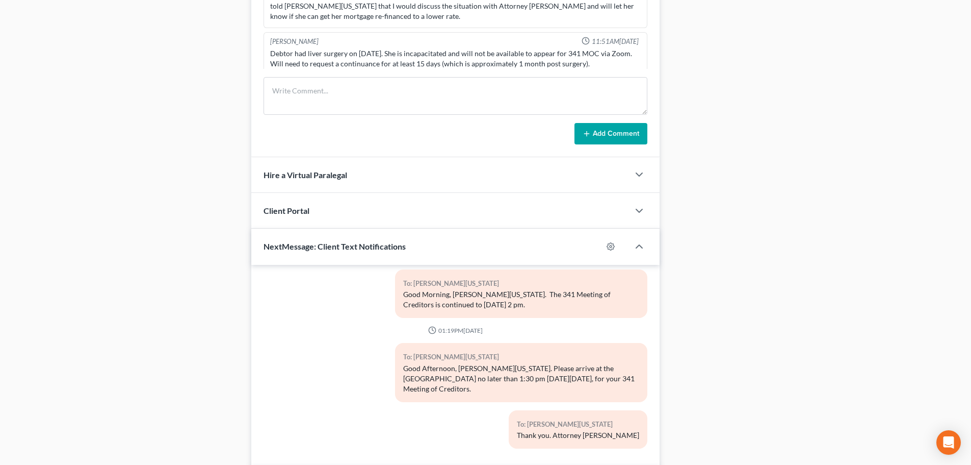
scroll to position [611, 0]
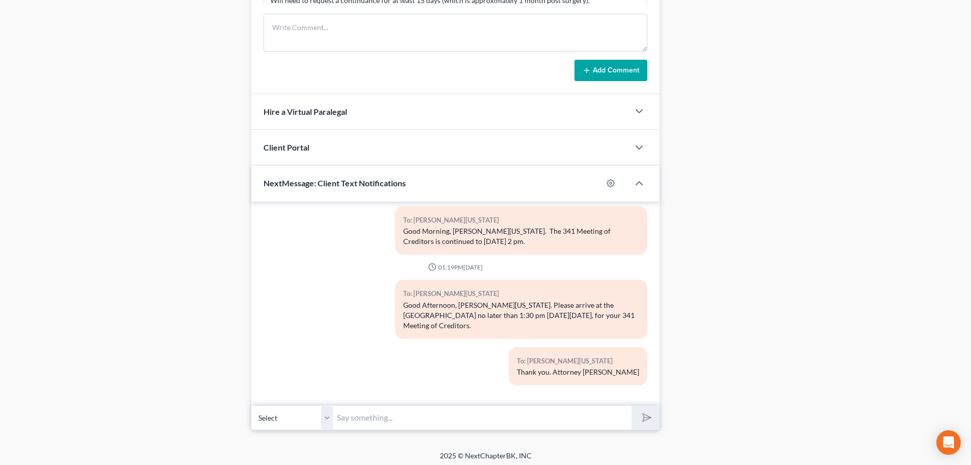
click at [514, 415] on input "text" at bounding box center [482, 417] width 299 height 25
paste input "Hi Mr. Linder, this is Marshay from Attorney Walker's office. Just a reminder o…"
click at [395, 413] on input "Hi Mr. Linder, this is Marshay from Attorney Walker's office. Just a reminder o…" at bounding box center [482, 417] width 299 height 25
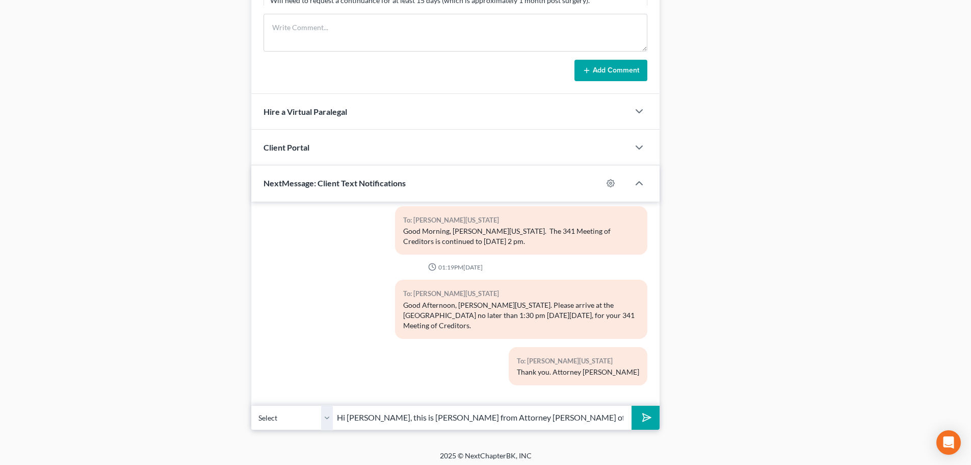
drag, startPoint x: 355, startPoint y: 411, endPoint x: 363, endPoint y: 417, distance: 9.2
click at [357, 413] on input "Hi Mr. Linder, this is Marshay from Attorney Walker's office. Just a reminder o…" at bounding box center [482, 417] width 299 height 25
drag, startPoint x: 557, startPoint y: 412, endPoint x: 592, endPoint y: 414, distance: 35.2
click at [592, 414] on input "Hi Ms. Washingt, this is Marshay from Attorney Walker's office. Just a reminder…" at bounding box center [482, 417] width 299 height 25
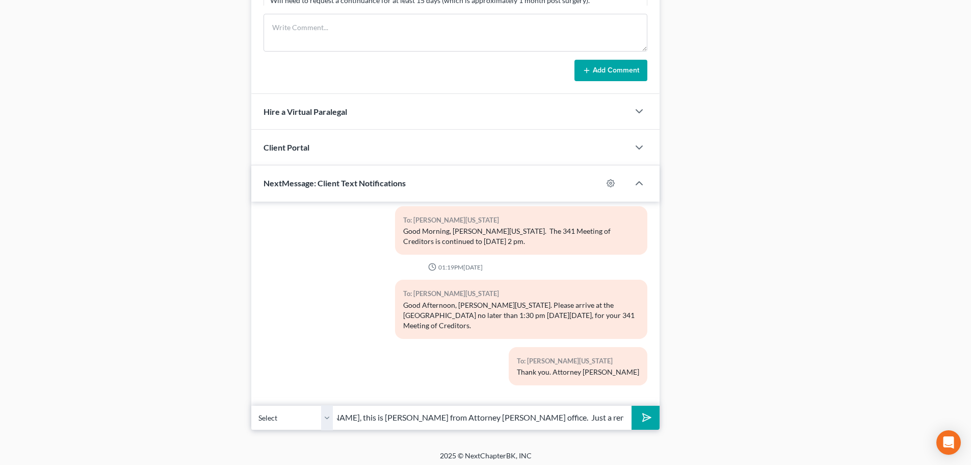
scroll to position [0, 36]
drag, startPoint x: 357, startPoint y: 413, endPoint x: 390, endPoint y: 437, distance: 41.2
click at [357, 414] on input "Hi Ms. Washingt, this is Marshay from Attorney Walker's office. Just a reminder…" at bounding box center [482, 417] width 299 height 25
type input "Hi Ms. Washington, this is Marshay from Attorney Walker's office. Just a remind…"
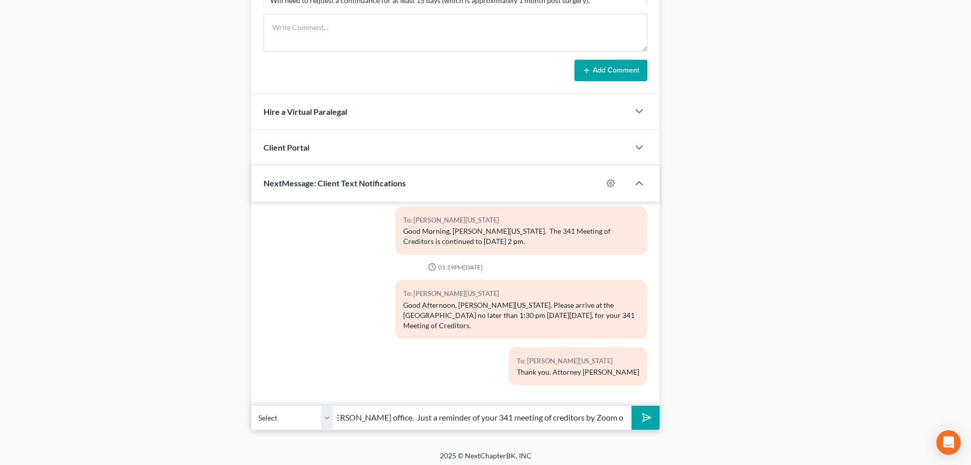
scroll to position [0, 0]
click at [642, 416] on icon "submit" at bounding box center [645, 417] width 14 height 14
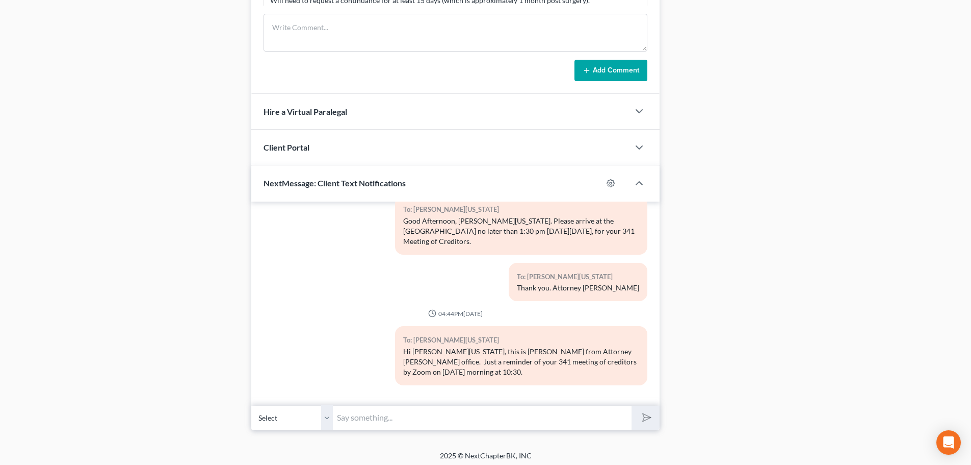
click at [358, 412] on input "text" at bounding box center [482, 417] width 299 height 25
type input "y"
drag, startPoint x: 506, startPoint y: 214, endPoint x: 565, endPoint y: 237, distance: 63.3
click at [565, 237] on div "Good Afternoon, Ms. Washington. Please arrive at the Dublin office no later tha…" at bounding box center [521, 231] width 236 height 31
copy div "Please arrive at the Dublin office no later than 1:30 pm on Thursday, September…"
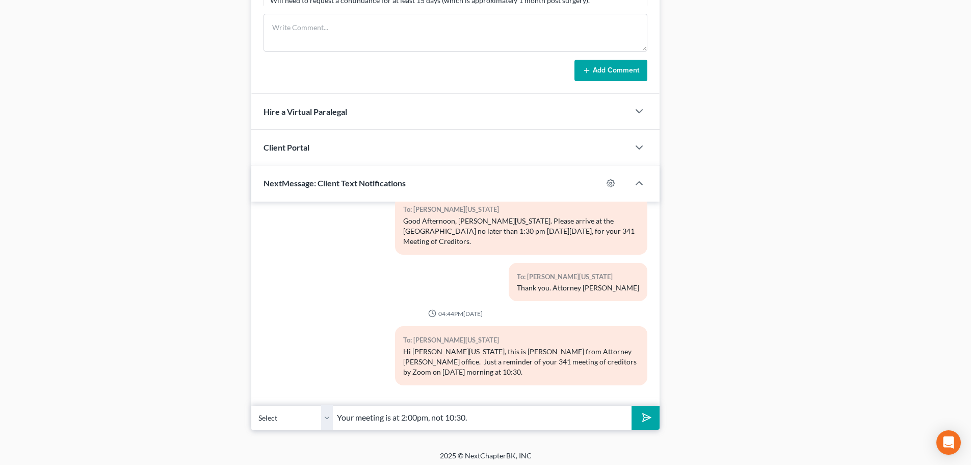
click at [480, 408] on input "Your meeting is at 2:00pm, not 10:30." at bounding box center [482, 417] width 299 height 25
paste input "Please arrive at the Dublin office no later than 1:30 pm on Thursday, September…"
drag, startPoint x: 391, startPoint y: 414, endPoint x: 451, endPoint y: 419, distance: 60.9
click at [408, 415] on input "Your meeting is at 2:00pm, not 10:30. Please arrive at the Dublin office no lat…" at bounding box center [482, 417] width 299 height 25
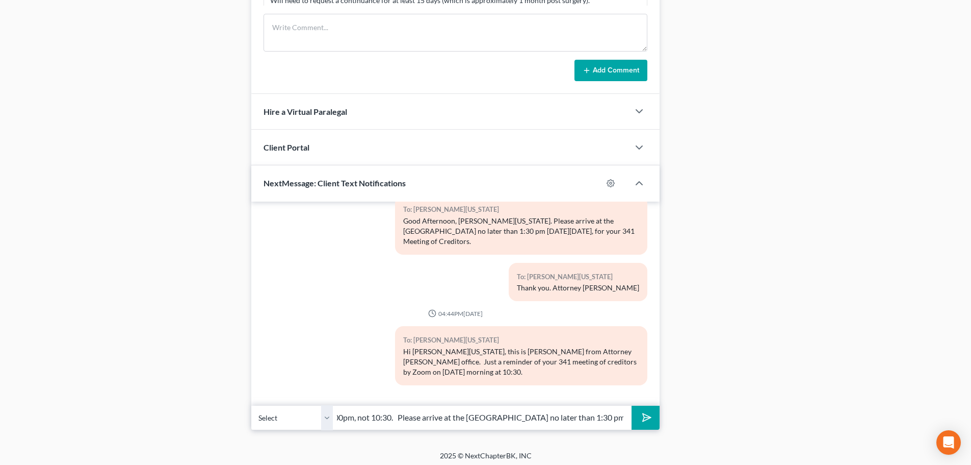
scroll to position [0, 75]
type input "Your meeting is at 2:00pm, not 10:30. Please arrive at the Dublin office no lat…"
click at [651, 416] on button "submit" at bounding box center [646, 417] width 28 height 24
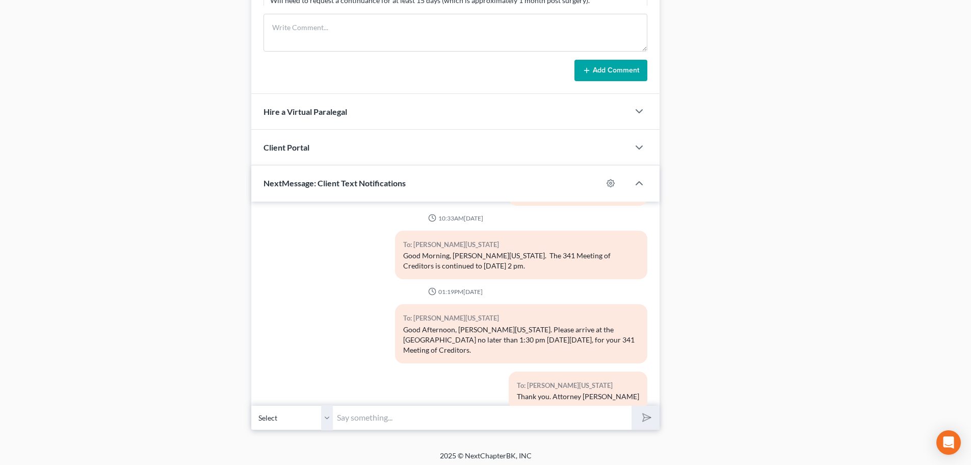
scroll to position [925, 0]
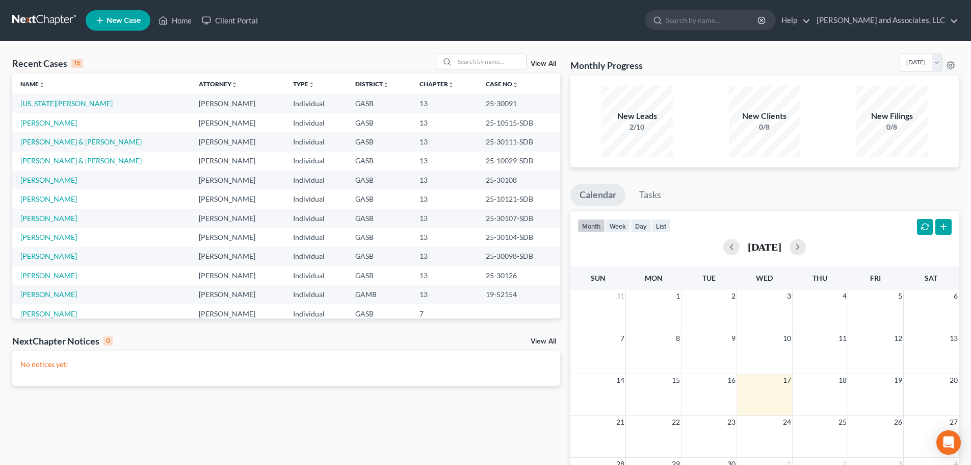
click at [293, 15] on ul "New Case Home Client Portal - No Result - See all results Or Press Enter... Hel…" at bounding box center [522, 20] width 873 height 27
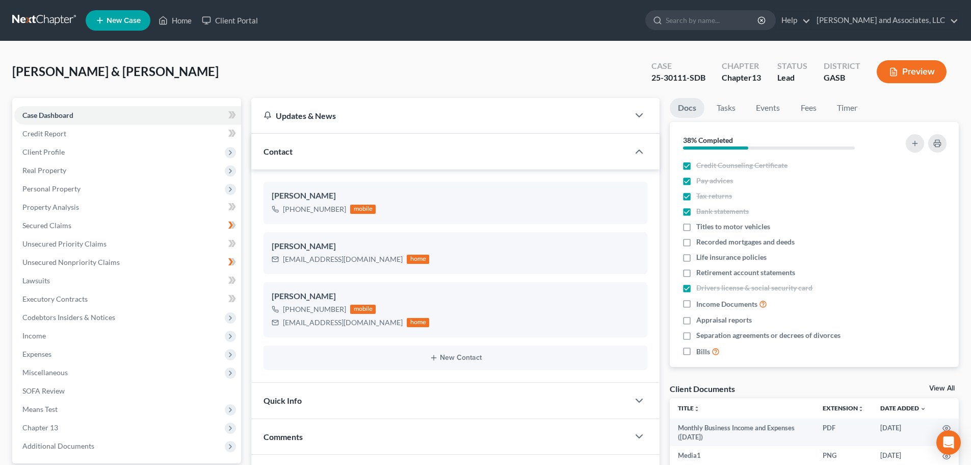
scroll to position [11459, 0]
